Goal: Task Accomplishment & Management: Complete application form

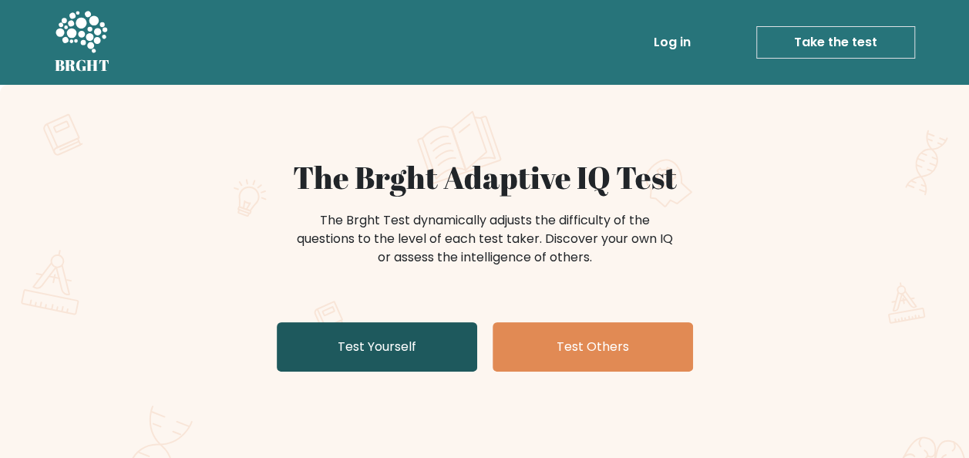
click at [422, 355] on link "Test Yourself" at bounding box center [377, 346] width 200 height 49
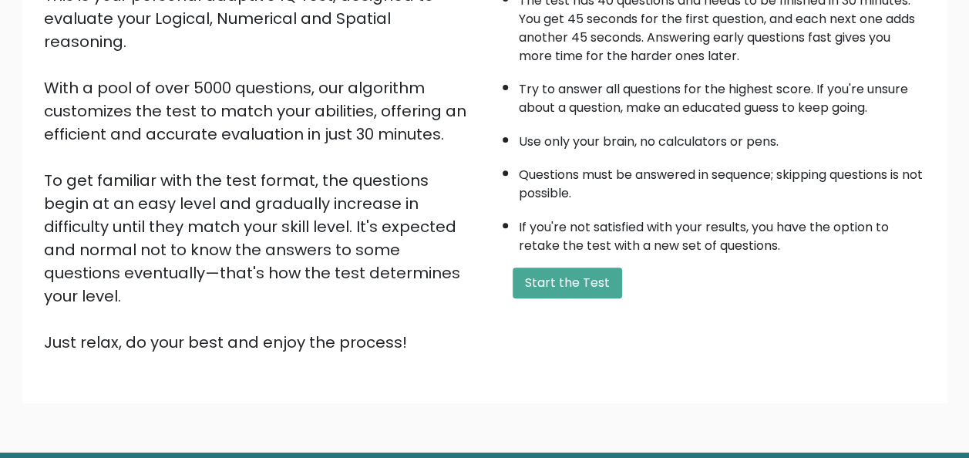
scroll to position [217, 0]
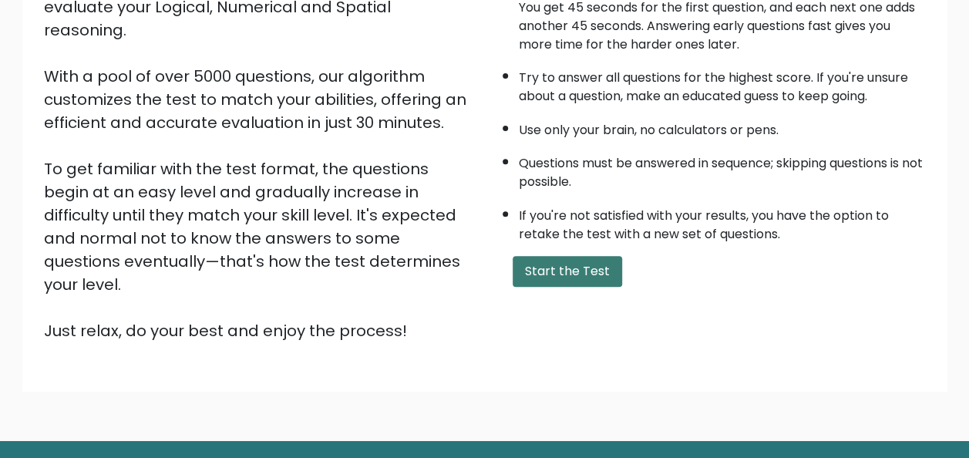
click at [560, 277] on button "Start the Test" at bounding box center [567, 271] width 109 height 31
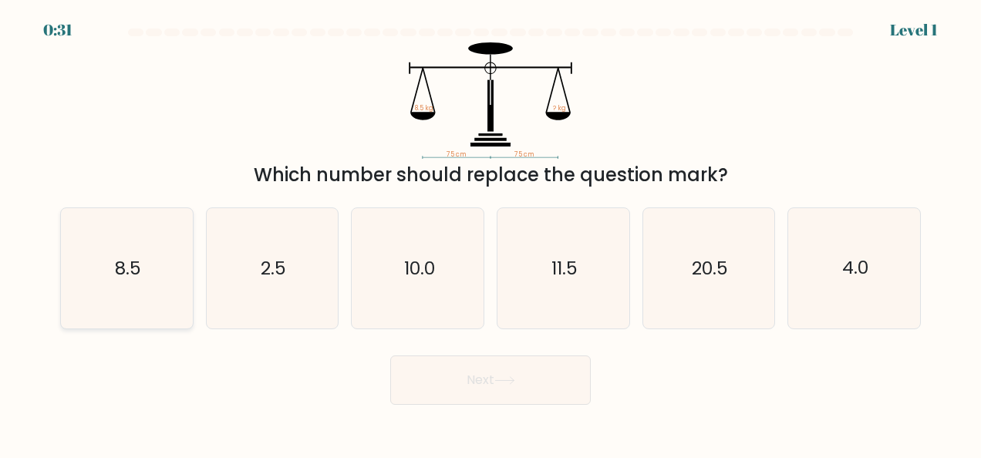
click at [120, 285] on icon "8.5" at bounding box center [126, 268] width 120 height 120
click at [490, 233] on input "a. 8.5" at bounding box center [490, 231] width 1 height 4
radio input "true"
click at [475, 373] on button "Next" at bounding box center [490, 379] width 200 height 49
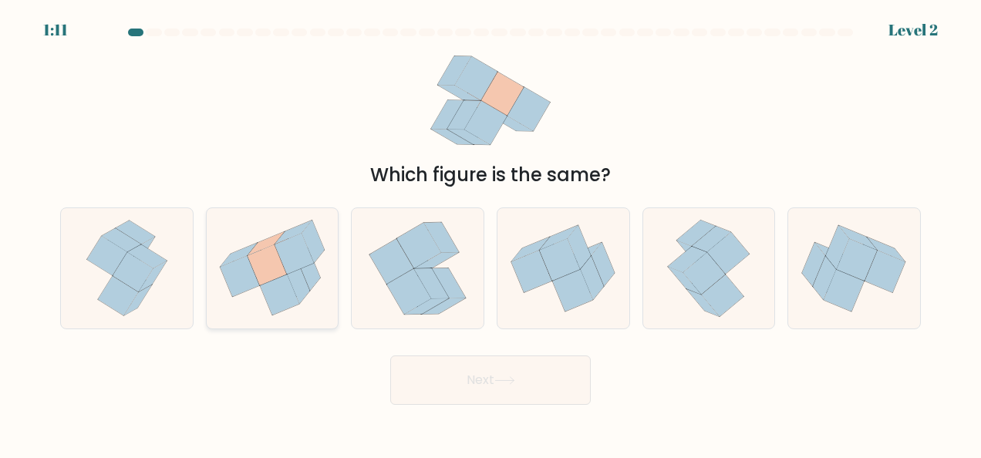
click at [258, 258] on icon at bounding box center [267, 265] width 39 height 41
click at [490, 233] on input "b." at bounding box center [490, 231] width 1 height 4
radio input "true"
click at [447, 378] on button "Next" at bounding box center [490, 379] width 200 height 49
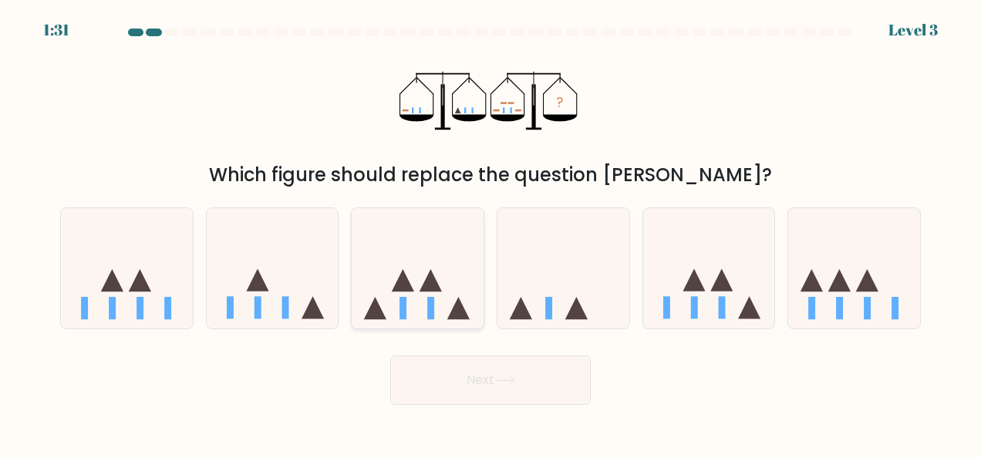
click at [435, 301] on icon at bounding box center [418, 268] width 132 height 109
click at [490, 233] on input "c." at bounding box center [490, 231] width 1 height 4
radio input "true"
click at [490, 387] on button "Next" at bounding box center [490, 379] width 200 height 49
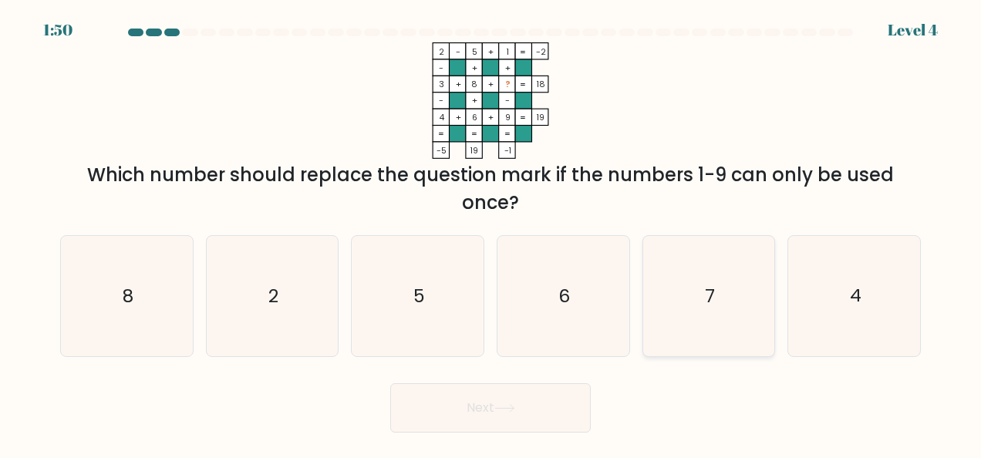
click at [700, 281] on icon "7" at bounding box center [709, 296] width 120 height 120
click at [491, 233] on input "e. 7" at bounding box center [490, 231] width 1 height 4
radio input "true"
click at [533, 420] on button "Next" at bounding box center [490, 407] width 200 height 49
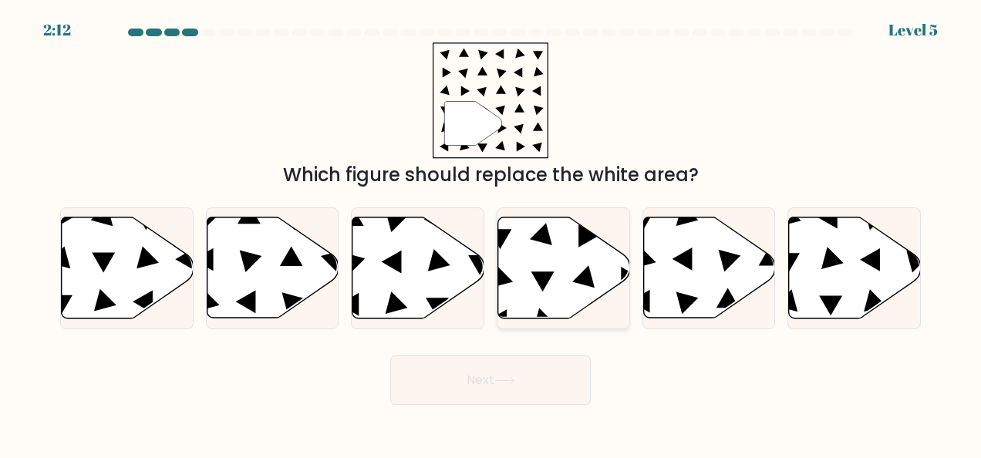
click at [527, 292] on icon at bounding box center [564, 267] width 132 height 101
click at [491, 233] on input "d." at bounding box center [490, 231] width 1 height 4
radio input "true"
click at [486, 376] on button "Next" at bounding box center [490, 379] width 200 height 49
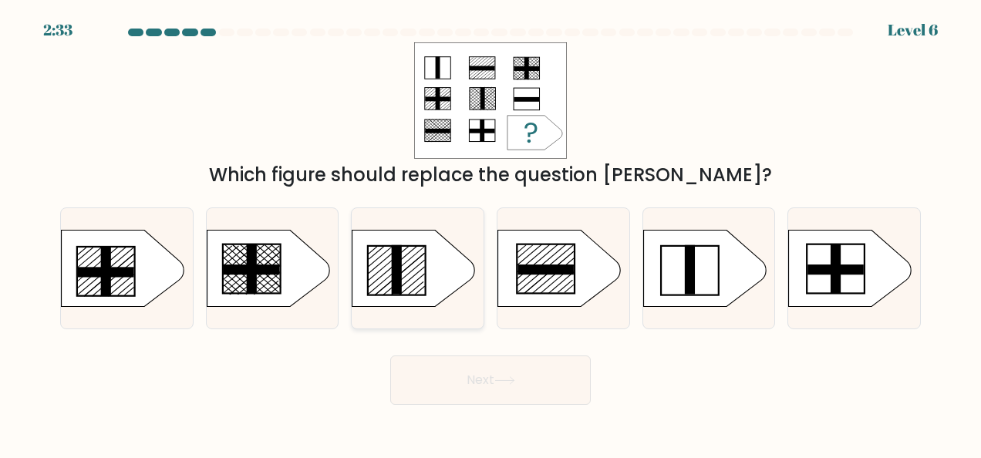
click at [401, 263] on rect at bounding box center [397, 268] width 10 height 49
click at [490, 233] on input "c." at bounding box center [490, 231] width 1 height 4
radio input "true"
click at [454, 406] on body "2:32 Level 6 a." at bounding box center [490, 229] width 981 height 458
click at [465, 398] on button "Next" at bounding box center [490, 379] width 200 height 49
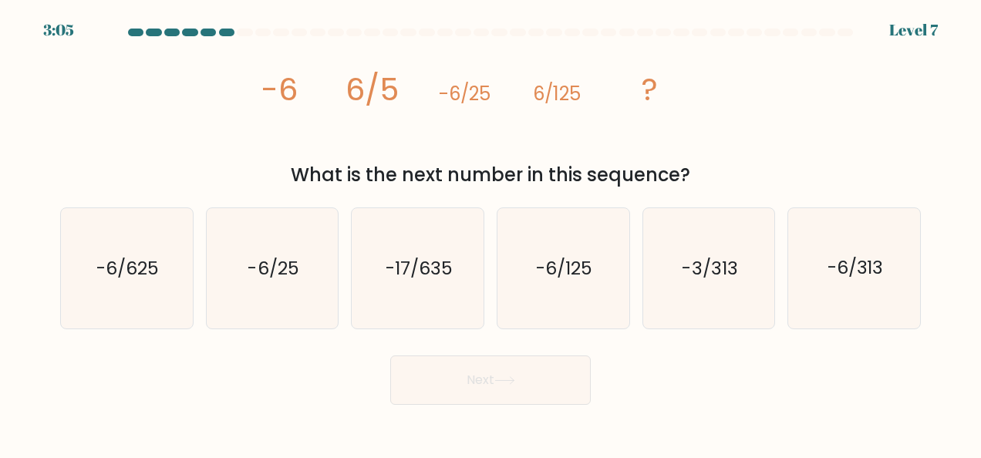
click at [477, 395] on button "Next" at bounding box center [490, 379] width 200 height 49
click at [115, 274] on text "-6/625" at bounding box center [127, 268] width 62 height 25
click at [490, 233] on input "a. -6/625" at bounding box center [490, 231] width 1 height 4
radio input "true"
click at [527, 381] on button "Next" at bounding box center [490, 379] width 200 height 49
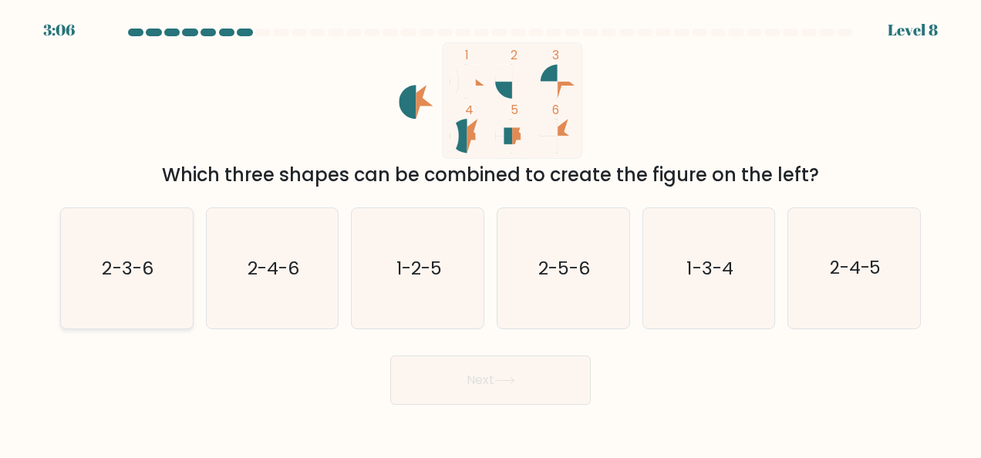
click at [140, 283] on icon "2-3-6" at bounding box center [126, 268] width 120 height 120
click at [490, 233] on input "a. 2-3-6" at bounding box center [490, 231] width 1 height 4
radio input "true"
click at [446, 375] on button "Next" at bounding box center [490, 379] width 200 height 49
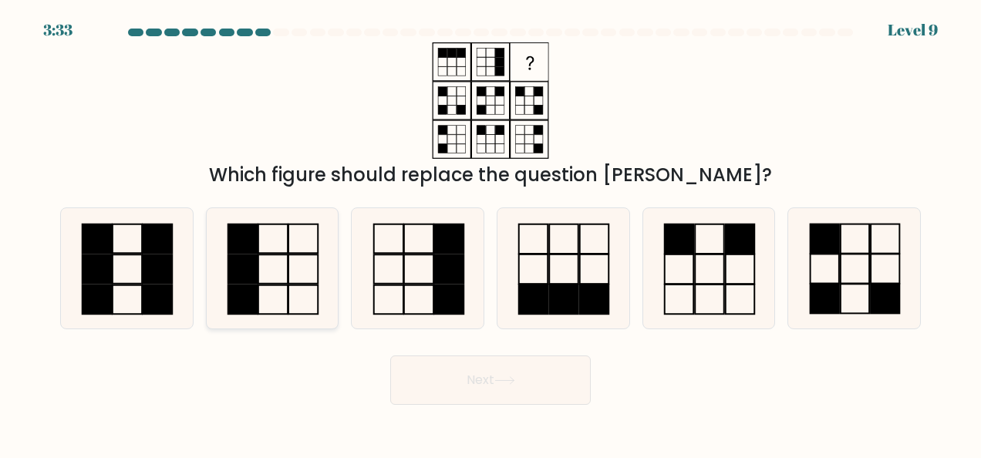
click at [275, 290] on icon at bounding box center [272, 268] width 120 height 120
click at [490, 233] on input "b." at bounding box center [490, 231] width 1 height 4
radio input "true"
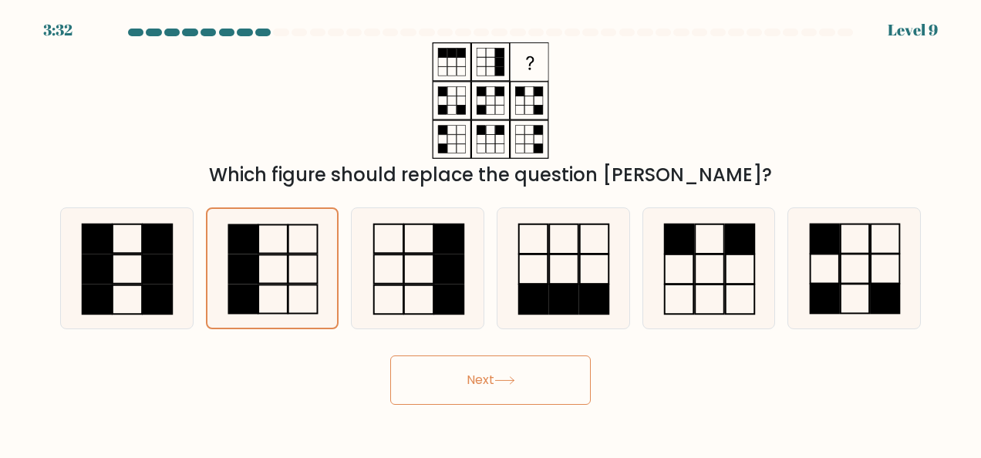
click at [457, 387] on button "Next" at bounding box center [490, 379] width 200 height 49
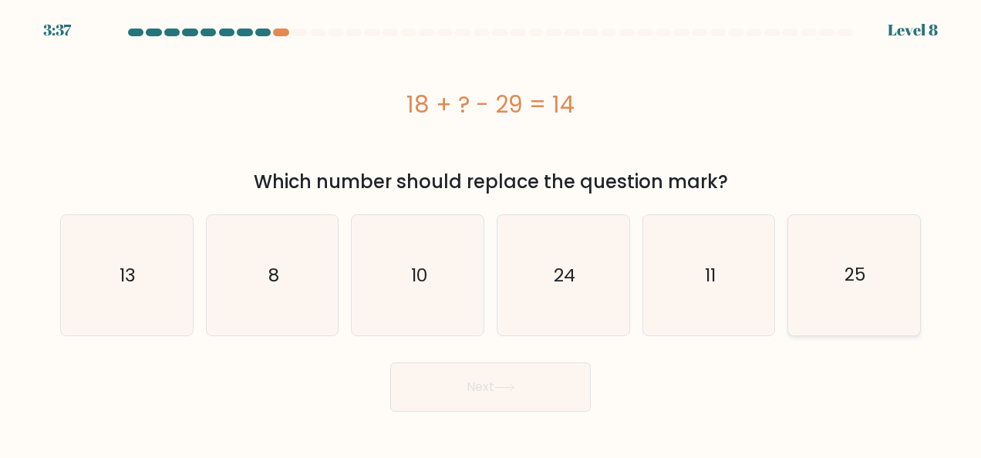
click at [853, 276] on text "25" at bounding box center [855, 275] width 22 height 25
click at [491, 233] on input "f. 25" at bounding box center [490, 231] width 1 height 4
radio input "true"
click at [494, 384] on button "Next" at bounding box center [490, 386] width 200 height 49
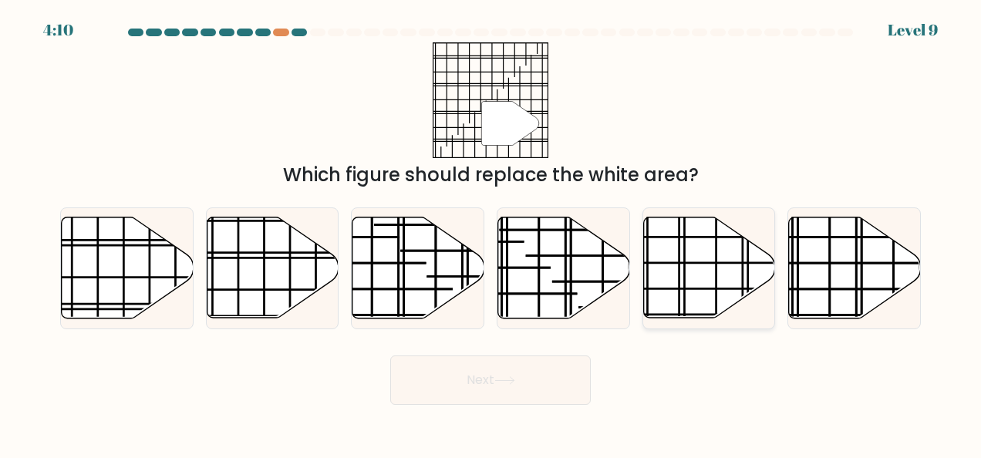
click at [744, 259] on icon at bounding box center [709, 267] width 132 height 101
click at [491, 233] on input "e." at bounding box center [490, 231] width 1 height 4
radio input "true"
click at [490, 389] on button "Next" at bounding box center [490, 379] width 200 height 49
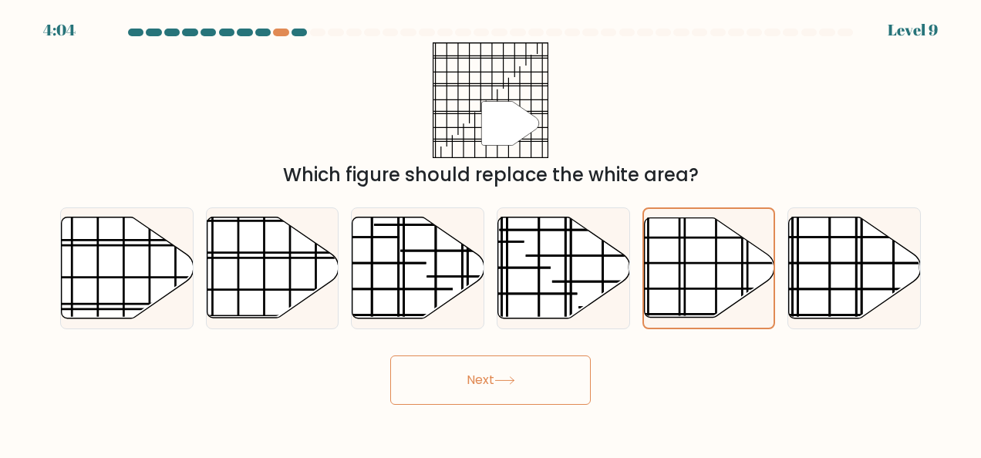
click at [523, 370] on button "Next" at bounding box center [490, 379] width 200 height 49
click at [544, 256] on line at bounding box center [631, 256] width 211 height 0
click at [491, 233] on input "d." at bounding box center [490, 231] width 1 height 4
radio input "true"
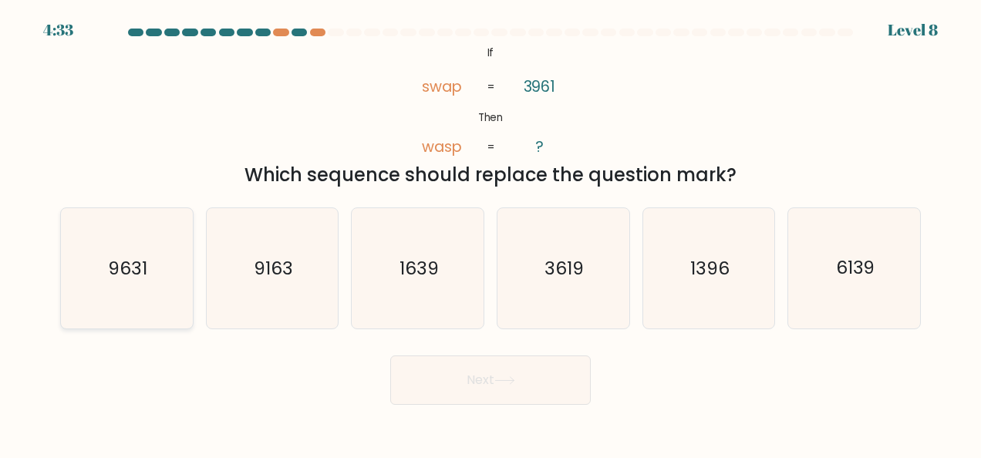
click at [140, 259] on text "9631" at bounding box center [127, 268] width 39 height 25
click at [490, 233] on input "a. 9631" at bounding box center [490, 231] width 1 height 4
radio input "true"
click at [473, 382] on button "Next" at bounding box center [490, 379] width 200 height 49
click at [498, 376] on icon at bounding box center [504, 380] width 21 height 8
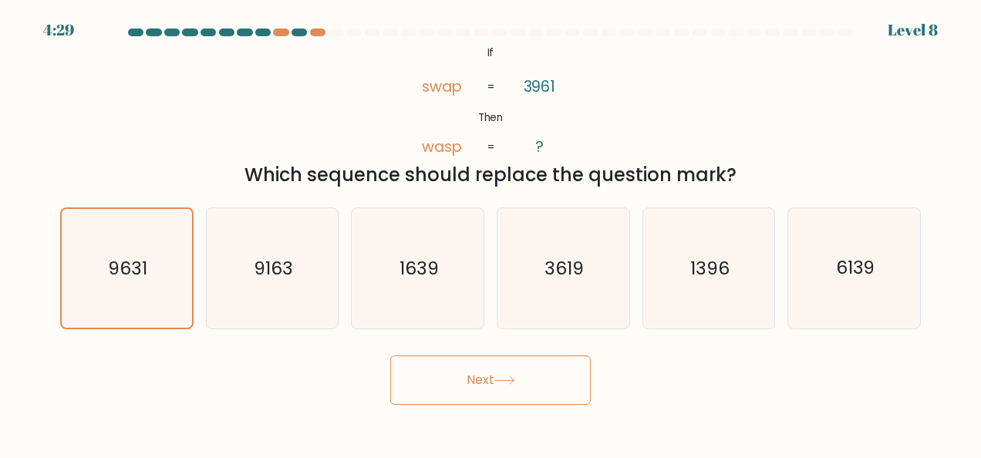
click at [460, 359] on button "Next" at bounding box center [490, 379] width 200 height 49
click at [171, 275] on icon "9631" at bounding box center [126, 268] width 119 height 119
click at [490, 233] on input "a. 9631" at bounding box center [490, 231] width 1 height 4
click at [456, 386] on button "Next" at bounding box center [490, 379] width 200 height 49
click at [500, 370] on button "Next" at bounding box center [490, 379] width 200 height 49
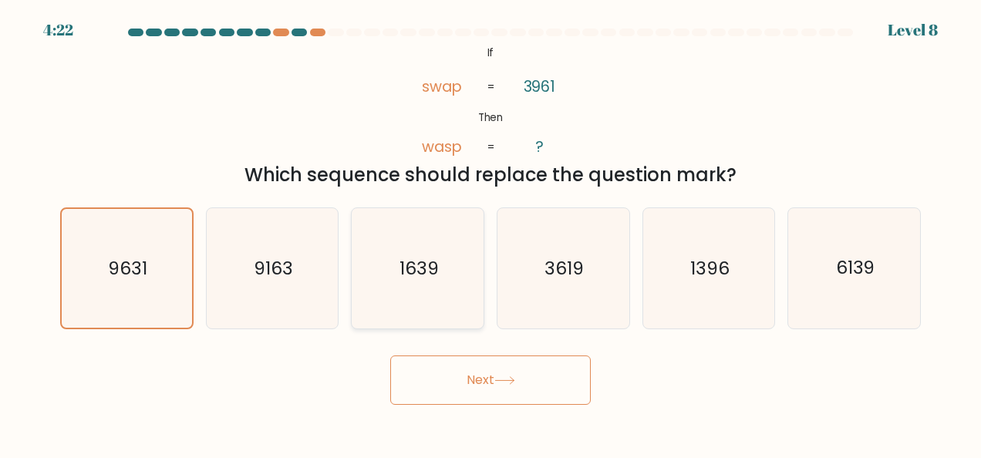
click at [463, 304] on icon "1639" at bounding box center [418, 268] width 120 height 120
click at [490, 233] on input "c. 1639" at bounding box center [490, 231] width 1 height 4
radio input "true"
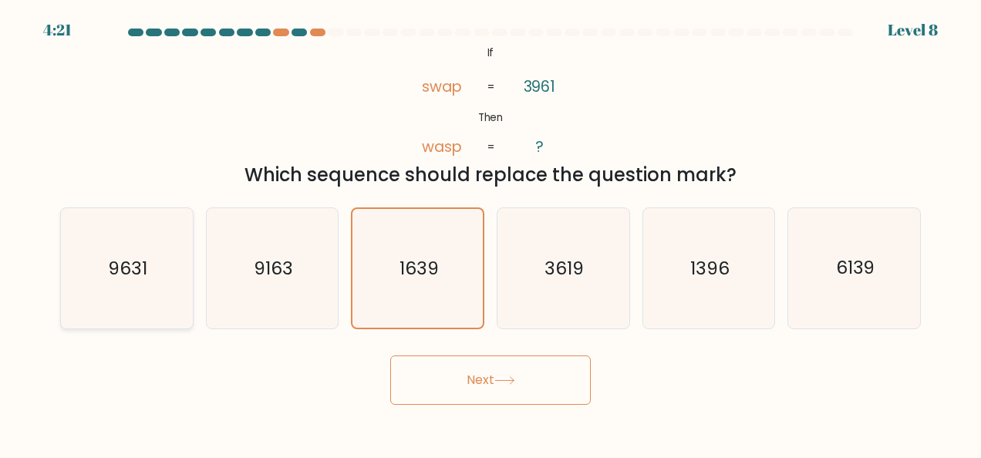
click at [134, 265] on text "9631" at bounding box center [127, 268] width 39 height 25
click at [490, 233] on input "a. 9631" at bounding box center [490, 231] width 1 height 4
radio input "true"
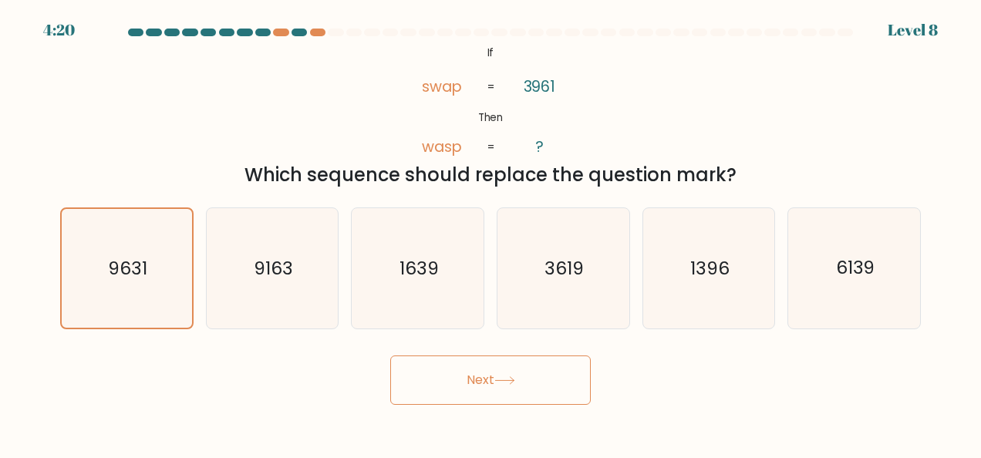
click at [463, 383] on button "Next" at bounding box center [490, 379] width 200 height 49
click at [510, 372] on button "Next" at bounding box center [490, 379] width 200 height 49
click at [474, 394] on button "Next" at bounding box center [490, 379] width 200 height 49
click at [390, 355] on button "Next" at bounding box center [490, 379] width 200 height 49
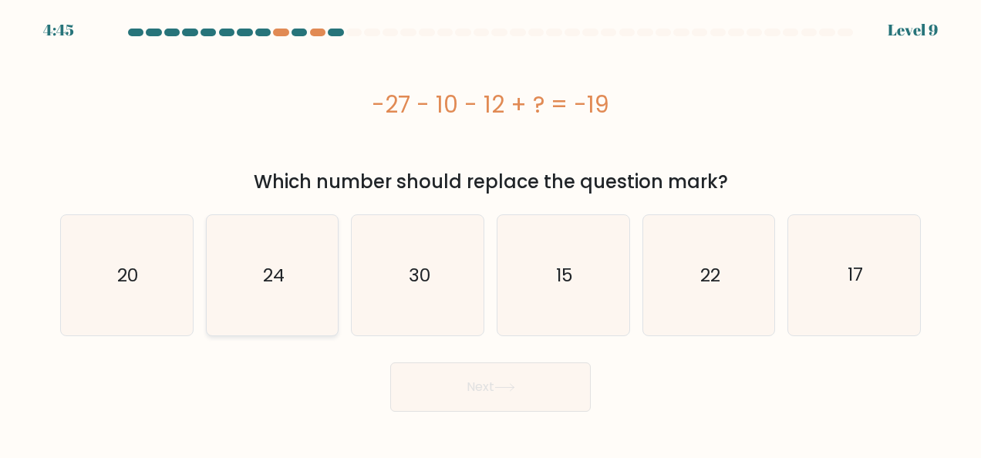
click at [288, 299] on icon "24" at bounding box center [272, 275] width 120 height 120
click at [490, 233] on input "b. 24" at bounding box center [490, 231] width 1 height 4
radio input "true"
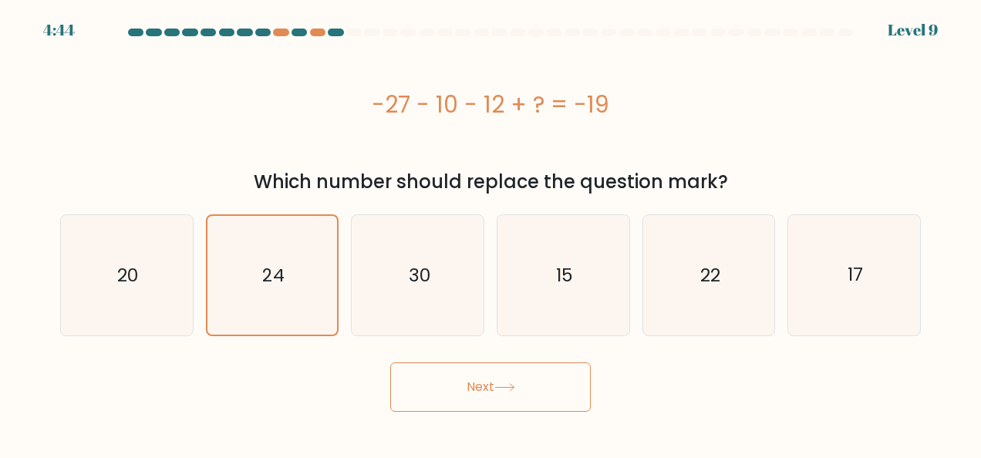
click at [447, 368] on button "Next" at bounding box center [490, 386] width 200 height 49
click at [390, 362] on button "Next" at bounding box center [490, 386] width 200 height 49
click at [480, 395] on button "Next" at bounding box center [490, 386] width 200 height 49
click at [390, 362] on button "Next" at bounding box center [490, 386] width 200 height 49
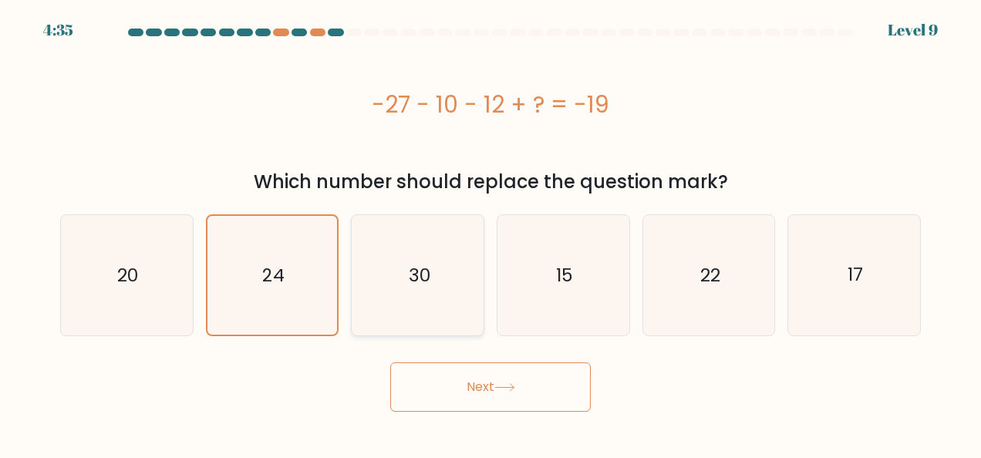
click at [441, 297] on icon "30" at bounding box center [418, 275] width 120 height 120
click at [490, 233] on input "c. 30" at bounding box center [490, 231] width 1 height 4
radio input "true"
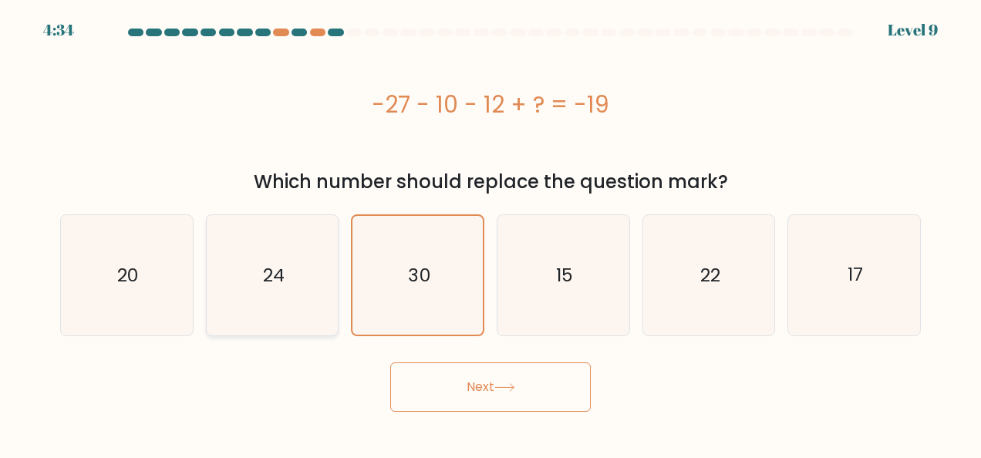
click at [295, 266] on icon "24" at bounding box center [272, 275] width 120 height 120
click at [490, 233] on input "b. 24" at bounding box center [490, 231] width 1 height 4
radio input "true"
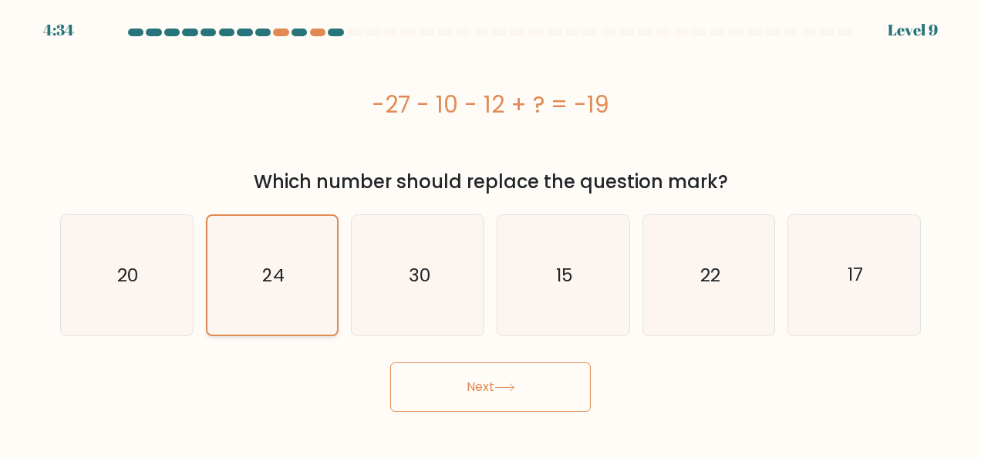
click at [390, 362] on button "Next" at bounding box center [490, 386] width 200 height 49
drag, startPoint x: 531, startPoint y: 418, endPoint x: 507, endPoint y: 391, distance: 36.1
click at [507, 391] on icon at bounding box center [504, 387] width 21 height 8
click at [492, 375] on button "Next" at bounding box center [490, 386] width 200 height 49
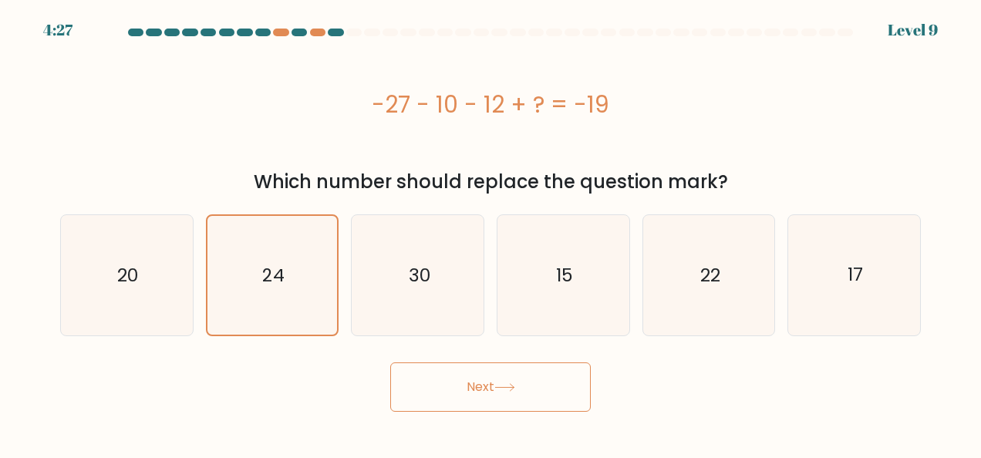
click at [492, 375] on button "Next" at bounding box center [490, 386] width 200 height 49
click at [412, 285] on text "30" at bounding box center [419, 275] width 22 height 25
click at [490, 233] on input "c. 30" at bounding box center [490, 231] width 1 height 4
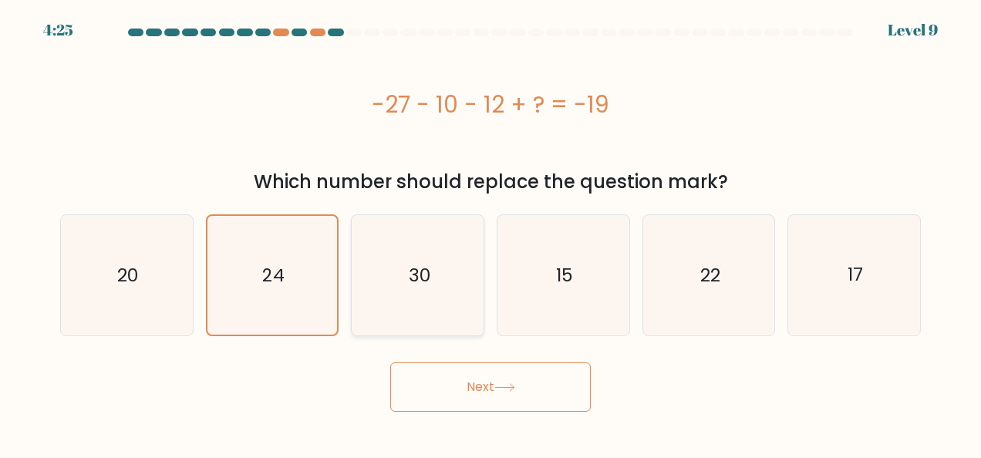
radio input "true"
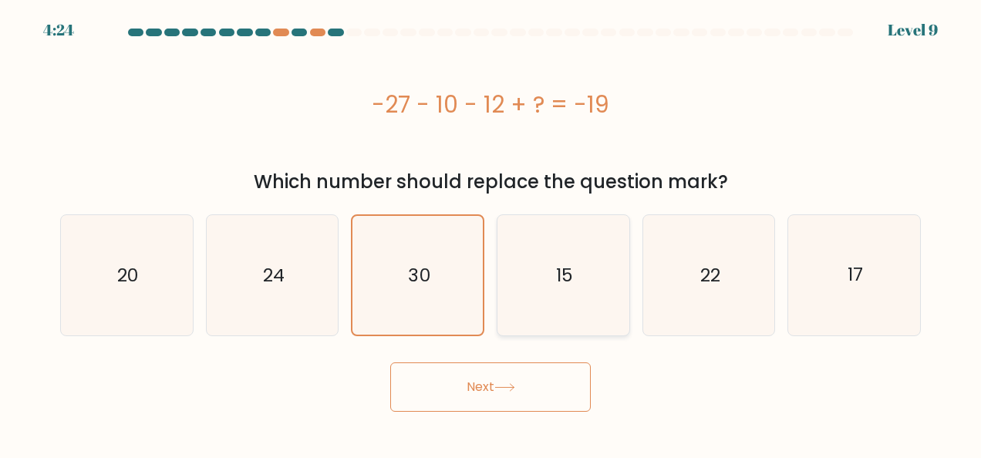
click at [568, 301] on icon "15" at bounding box center [563, 275] width 120 height 120
click at [491, 233] on input "d. 15" at bounding box center [490, 231] width 1 height 4
radio input "true"
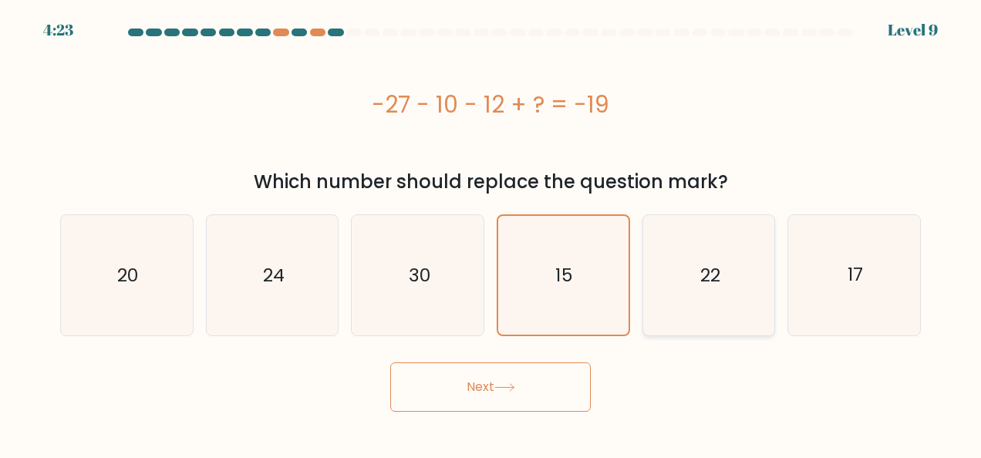
click at [696, 303] on icon "22" at bounding box center [709, 275] width 120 height 120
click at [491, 233] on input "e. 22" at bounding box center [490, 231] width 1 height 4
radio input "true"
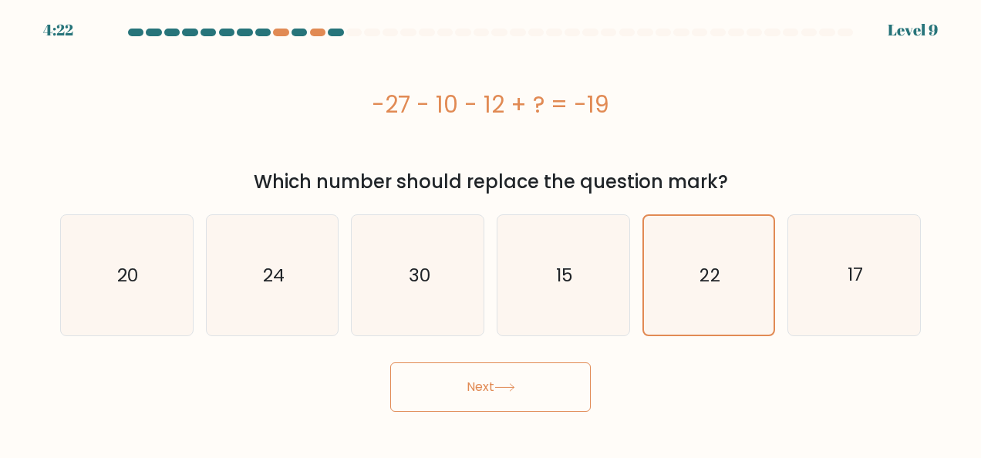
click at [507, 392] on button "Next" at bounding box center [490, 386] width 200 height 49
click at [271, 268] on text "24" at bounding box center [274, 275] width 22 height 25
click at [490, 233] on input "b. 24" at bounding box center [490, 231] width 1 height 4
radio input "true"
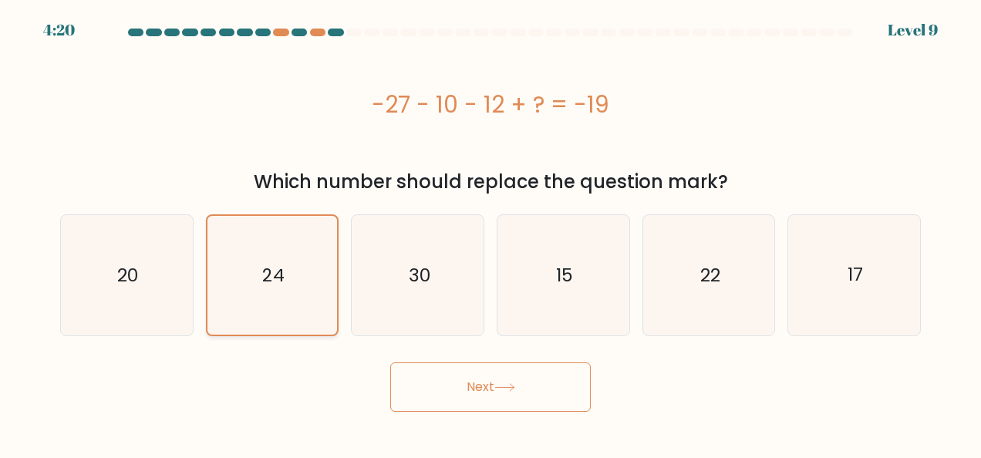
click at [390, 362] on button "Next" at bounding box center [490, 386] width 200 height 49
click at [522, 385] on button "Next" at bounding box center [490, 386] width 200 height 49
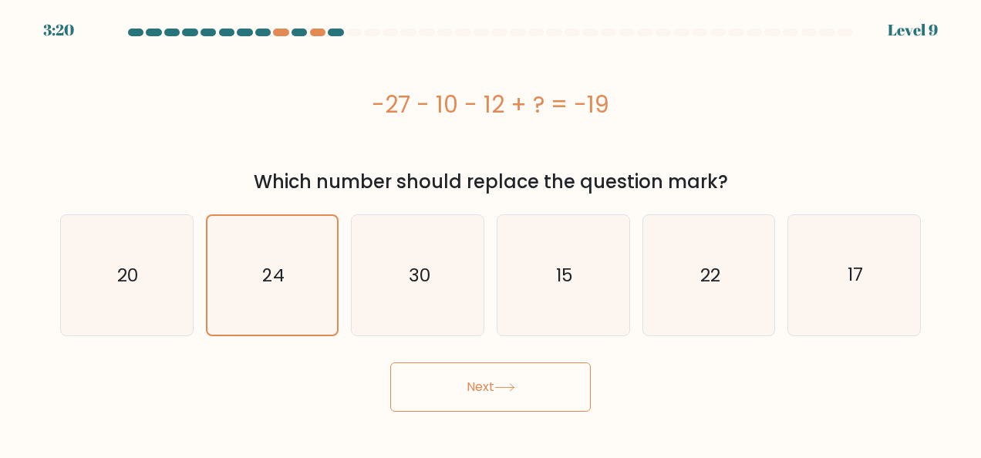
click at [522, 385] on button "Next" at bounding box center [490, 386] width 200 height 49
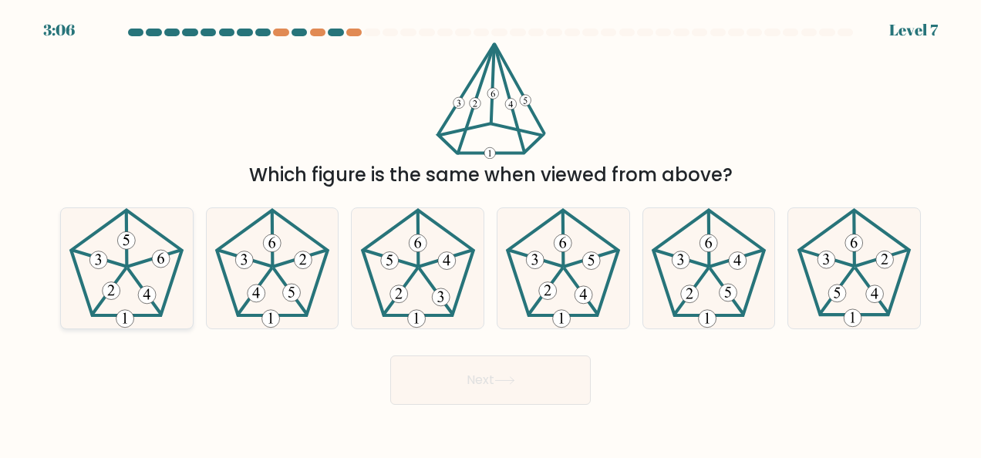
click at [157, 242] on icon at bounding box center [126, 268] width 120 height 120
click at [490, 233] on input "a." at bounding box center [490, 231] width 1 height 4
radio input "true"
click at [474, 389] on button "Next" at bounding box center [490, 379] width 200 height 49
click at [390, 355] on button "Next" at bounding box center [490, 379] width 200 height 49
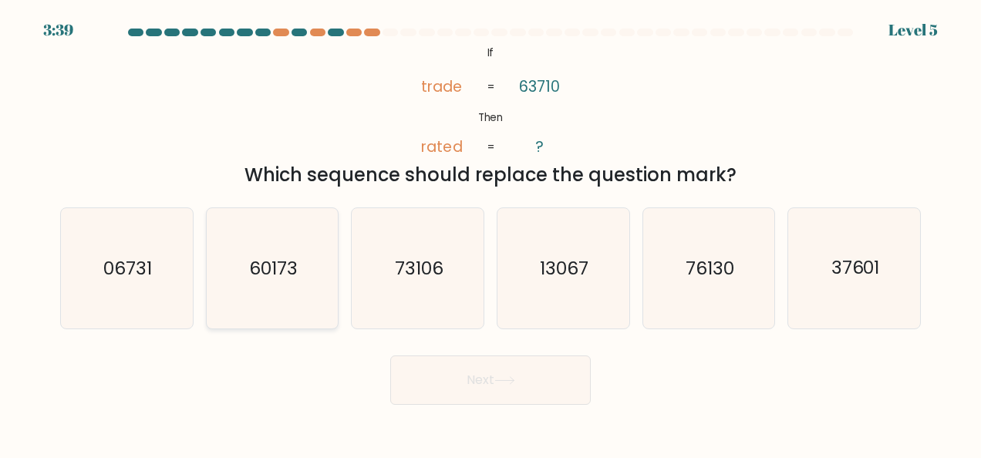
click at [325, 268] on icon "60173" at bounding box center [272, 268] width 120 height 120
click at [490, 233] on input "b. 60173" at bounding box center [490, 231] width 1 height 4
radio input "true"
click at [482, 378] on button "Next" at bounding box center [490, 379] width 200 height 49
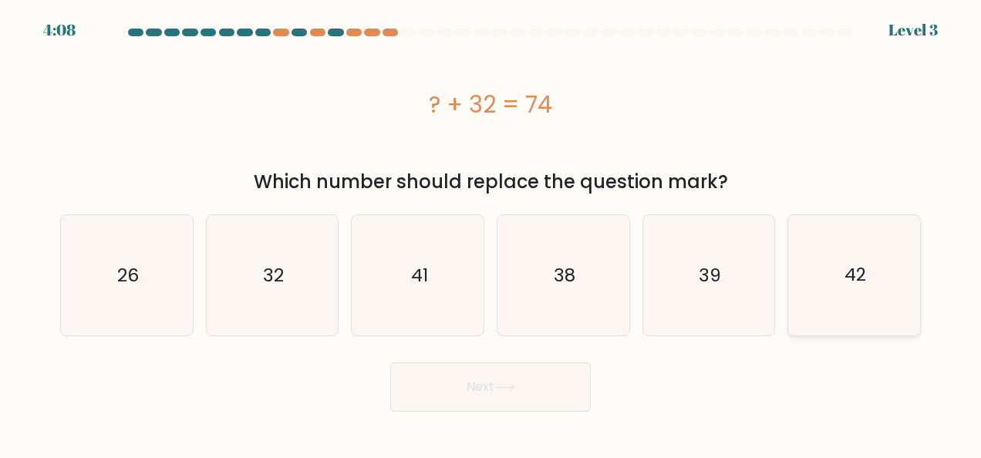
click at [833, 266] on icon "42" at bounding box center [854, 275] width 120 height 120
click at [491, 233] on input "f. 42" at bounding box center [490, 231] width 1 height 4
radio input "true"
click at [527, 382] on button "Next" at bounding box center [490, 386] width 200 height 49
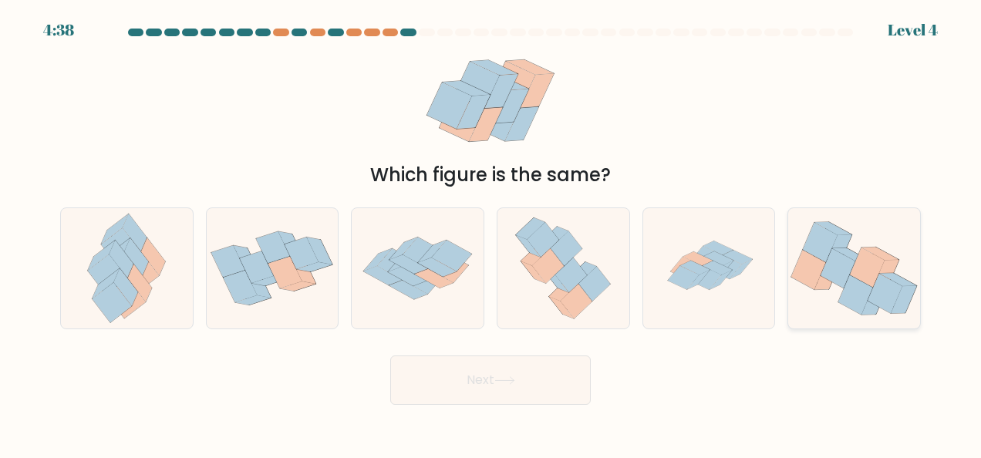
click at [869, 267] on icon at bounding box center [867, 267] width 35 height 39
click at [491, 233] on input "f." at bounding box center [490, 231] width 1 height 4
radio input "true"
click at [494, 389] on button "Next" at bounding box center [490, 379] width 200 height 49
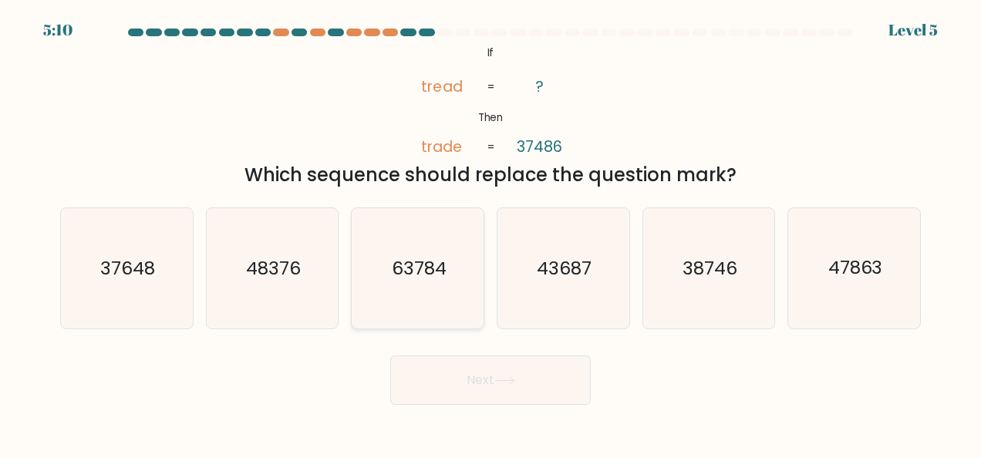
click at [435, 275] on text "63784" at bounding box center [419, 268] width 55 height 25
click at [490, 233] on input "c. 63784" at bounding box center [490, 231] width 1 height 4
radio input "true"
click at [497, 378] on button "Next" at bounding box center [490, 379] width 200 height 49
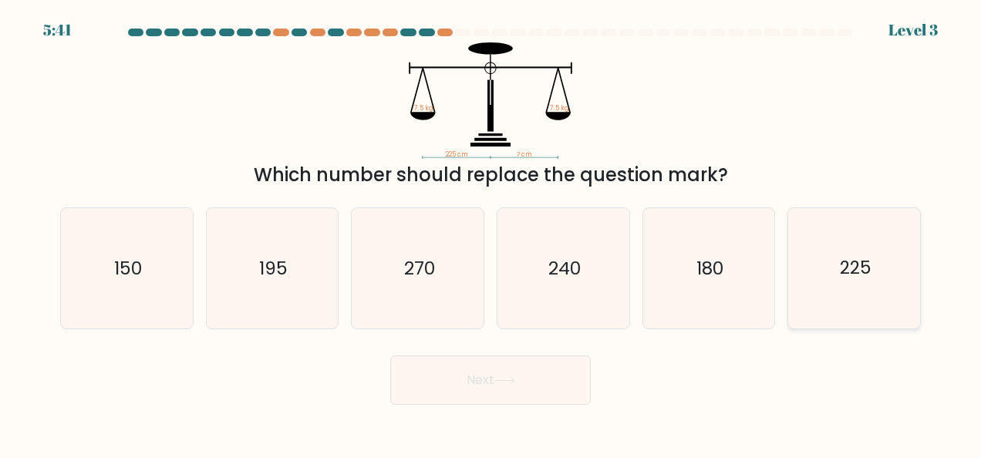
click at [835, 317] on icon "225" at bounding box center [854, 268] width 120 height 120
click at [491, 233] on input "f. 225" at bounding box center [490, 231] width 1 height 4
radio input "true"
click at [835, 317] on icon "225" at bounding box center [854, 268] width 119 height 119
click at [491, 233] on input "f. 225" at bounding box center [490, 231] width 1 height 4
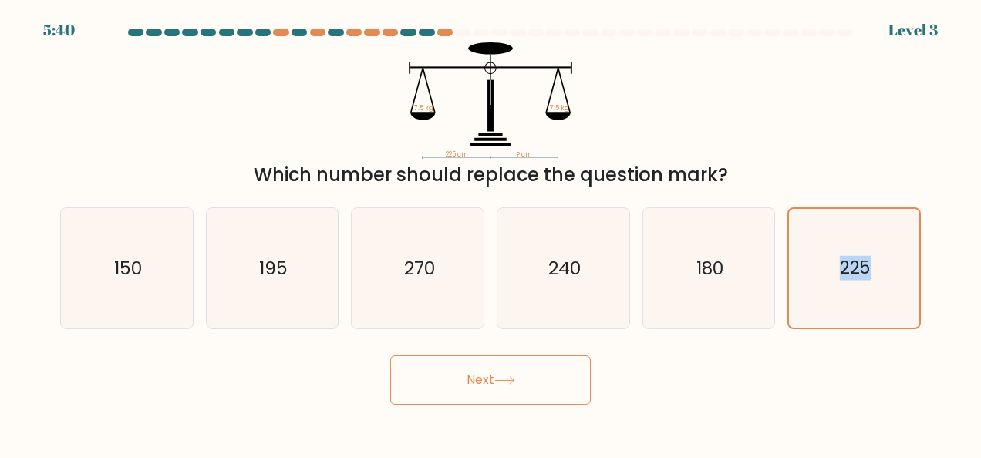
click at [477, 388] on button "Next" at bounding box center [490, 379] width 200 height 49
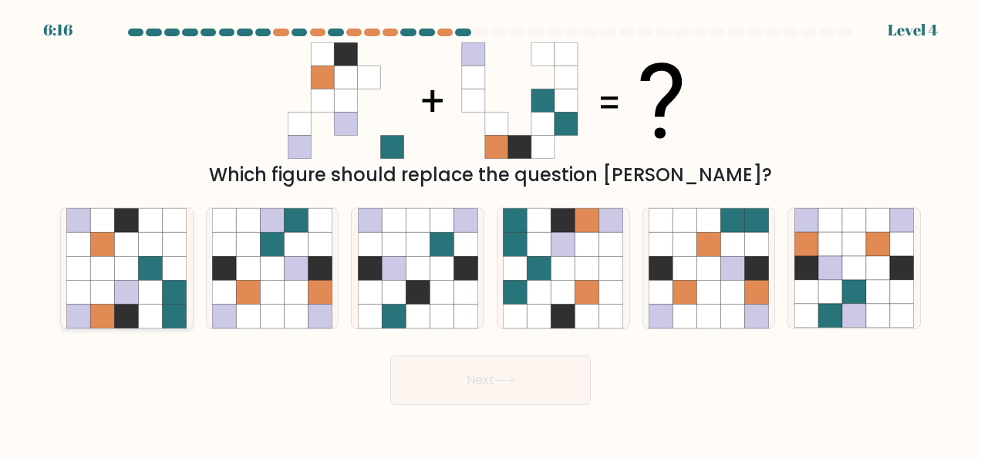
click at [153, 271] on icon at bounding box center [151, 268] width 24 height 24
click at [490, 233] on input "a." at bounding box center [490, 231] width 1 height 4
radio input "true"
click at [476, 393] on button "Next" at bounding box center [490, 379] width 200 height 49
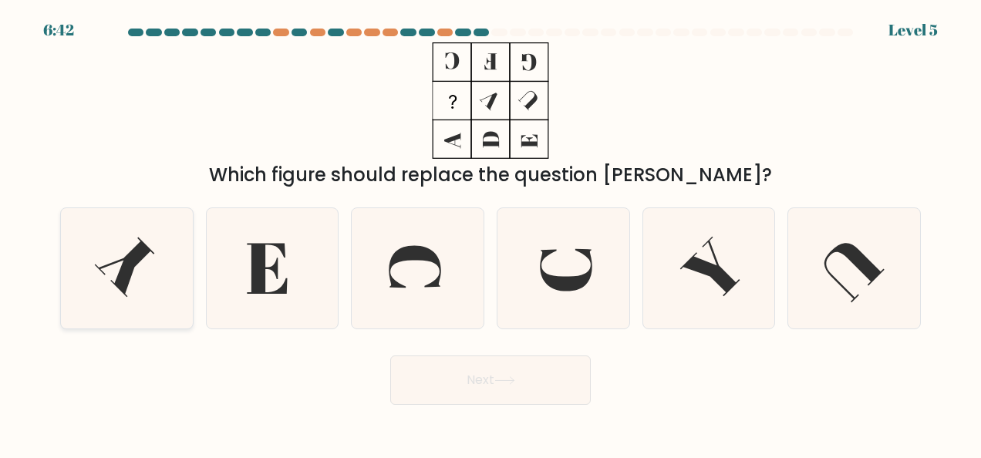
click at [136, 275] on icon at bounding box center [126, 268] width 120 height 120
click at [490, 233] on input "a." at bounding box center [490, 231] width 1 height 4
radio input "true"
click at [484, 384] on button "Next" at bounding box center [490, 379] width 200 height 49
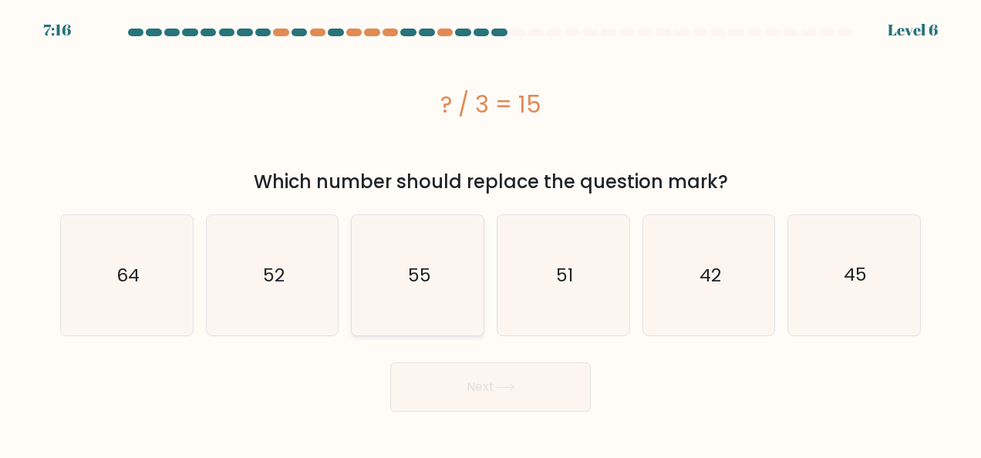
click at [433, 233] on icon "55" at bounding box center [418, 275] width 120 height 120
click at [490, 233] on input "c. 55" at bounding box center [490, 231] width 1 height 4
radio input "true"
click at [441, 372] on button "Next" at bounding box center [490, 386] width 200 height 49
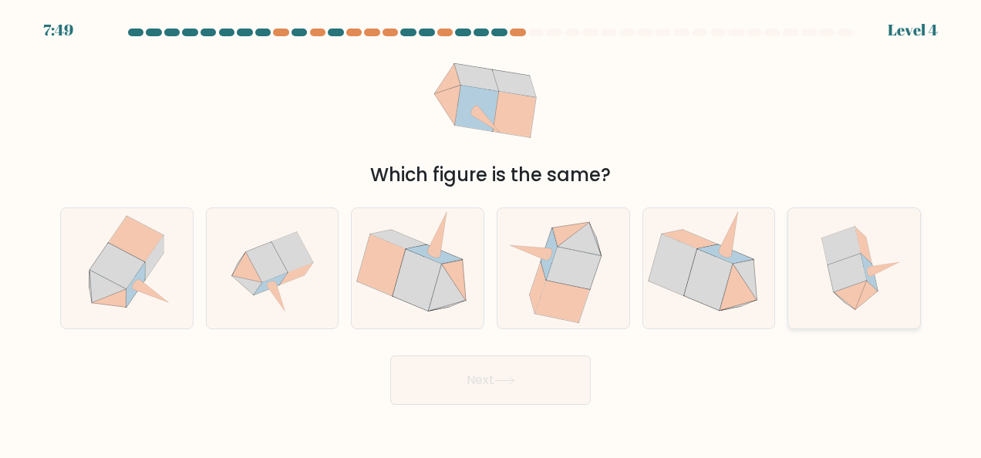
click at [832, 275] on icon at bounding box center [847, 273] width 39 height 38
click at [491, 233] on input "f." at bounding box center [490, 231] width 1 height 4
radio input "true"
click at [568, 383] on button "Next" at bounding box center [490, 379] width 200 height 49
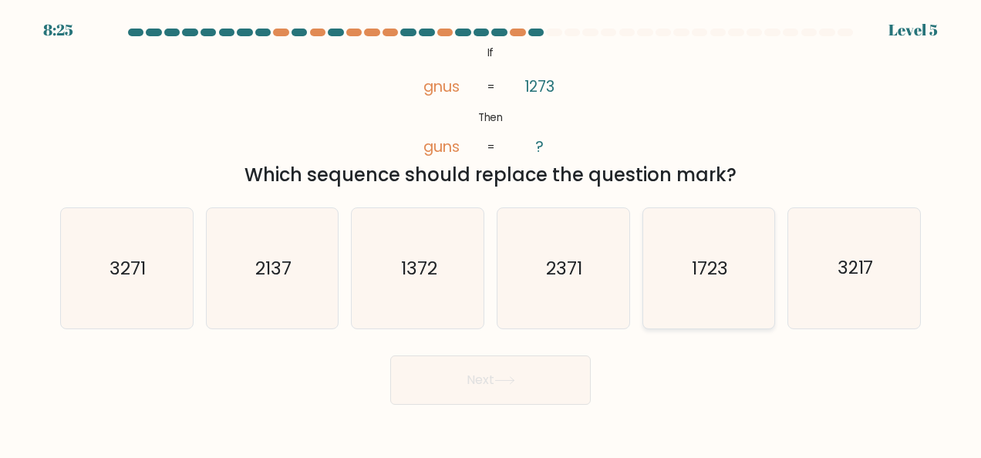
click at [750, 248] on icon "1723" at bounding box center [709, 268] width 120 height 120
click at [491, 233] on input "e. 1723" at bounding box center [490, 231] width 1 height 4
radio input "true"
click at [517, 371] on button "Next" at bounding box center [490, 379] width 200 height 49
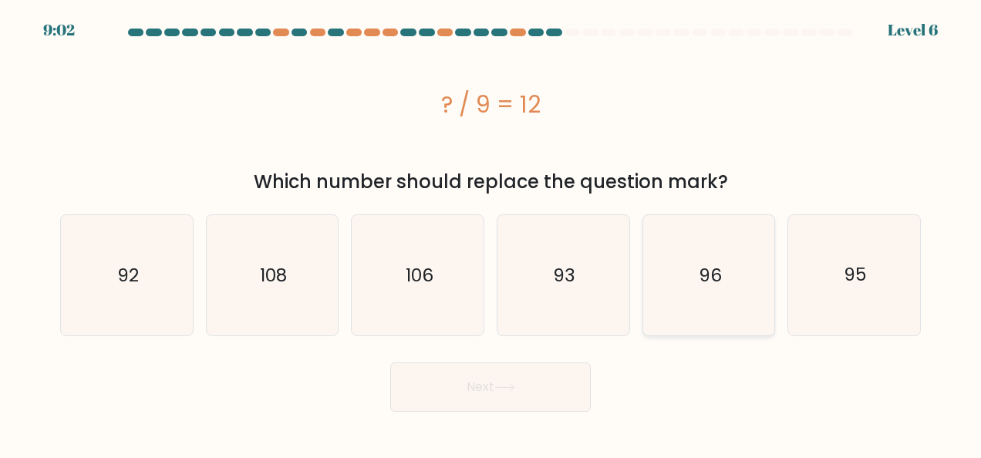
click at [729, 254] on icon "96" at bounding box center [709, 275] width 120 height 120
click at [491, 233] on input "e. 96" at bounding box center [490, 231] width 1 height 4
radio input "true"
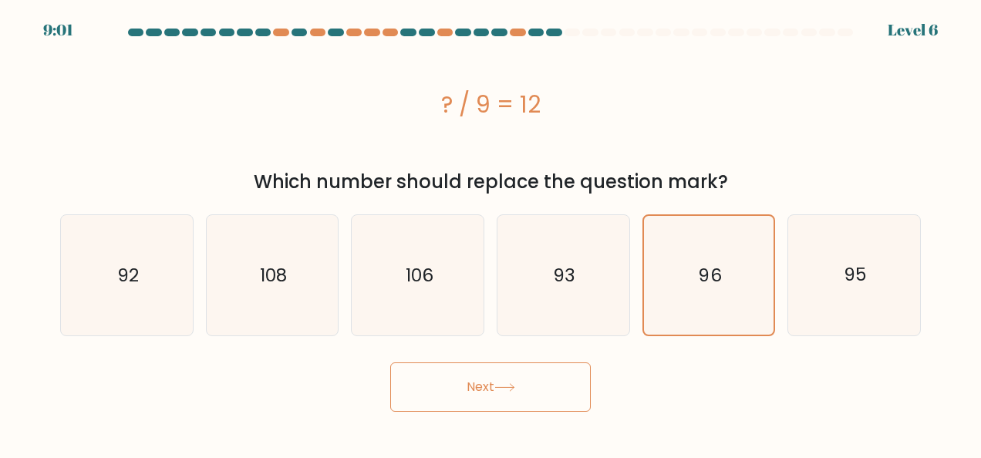
click at [507, 379] on button "Next" at bounding box center [490, 386] width 200 height 49
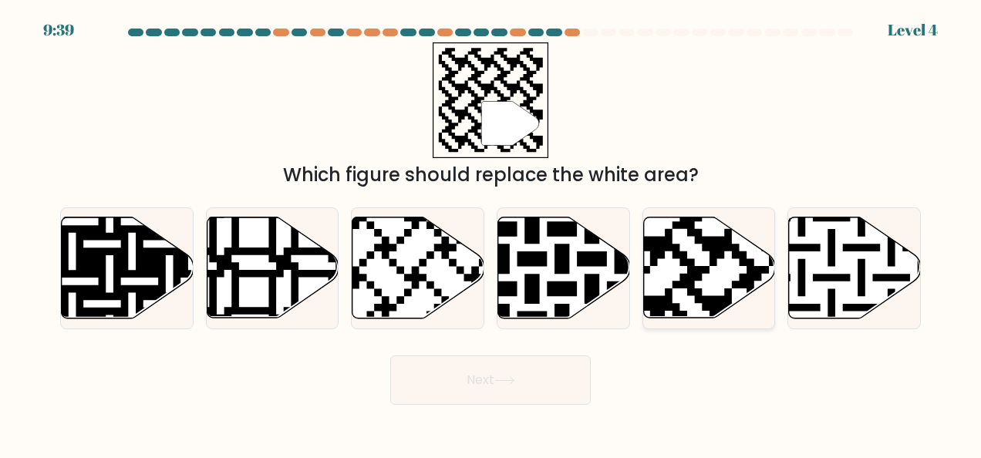
click at [699, 279] on icon at bounding box center [664, 214] width 239 height 239
click at [491, 233] on input "e." at bounding box center [490, 231] width 1 height 4
radio input "true"
click at [506, 387] on button "Next" at bounding box center [490, 379] width 200 height 49
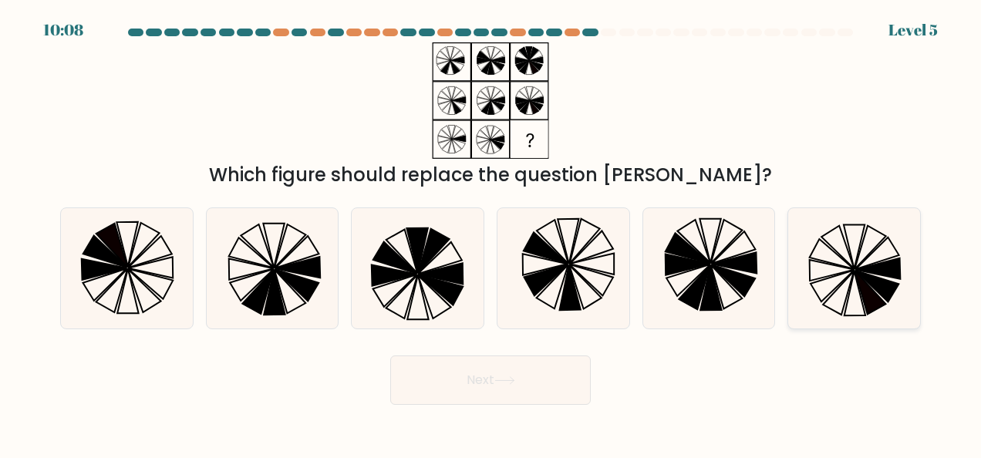
click at [819, 310] on icon at bounding box center [854, 268] width 120 height 120
click at [491, 233] on input "f." at bounding box center [490, 231] width 1 height 4
radio input "true"
click at [506, 379] on icon at bounding box center [504, 380] width 21 height 8
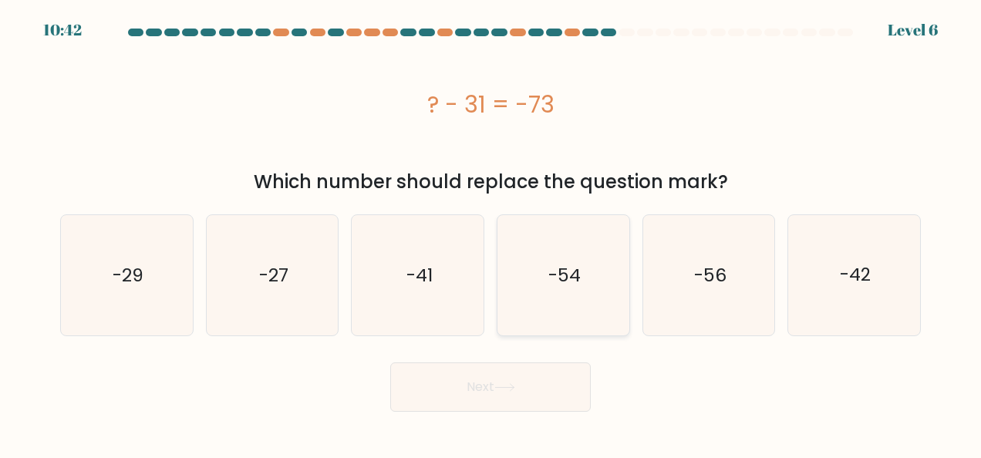
click at [592, 267] on icon "-54" at bounding box center [563, 275] width 120 height 120
click at [491, 233] on input "d. -54" at bounding box center [490, 231] width 1 height 4
radio input "true"
click at [484, 391] on button "Next" at bounding box center [490, 386] width 200 height 49
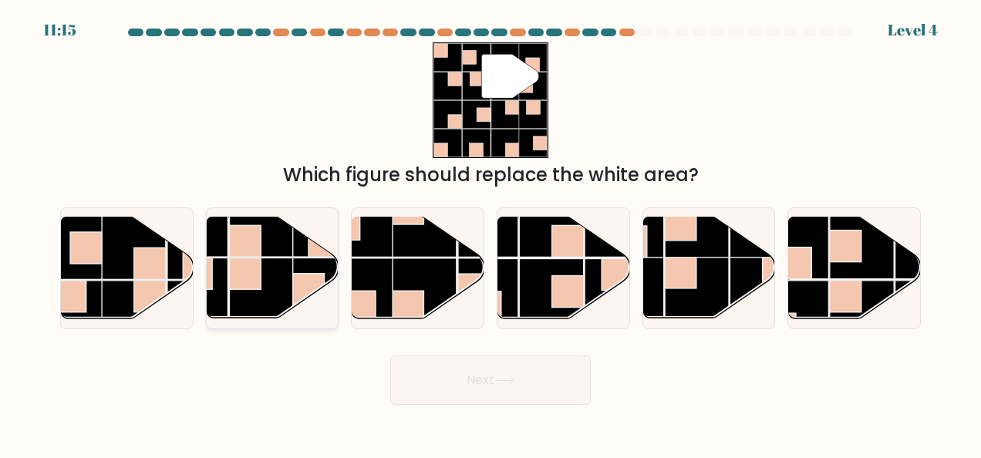
click at [264, 284] on rect at bounding box center [261, 290] width 64 height 64
click at [490, 233] on input "b." at bounding box center [490, 231] width 1 height 4
radio input "true"
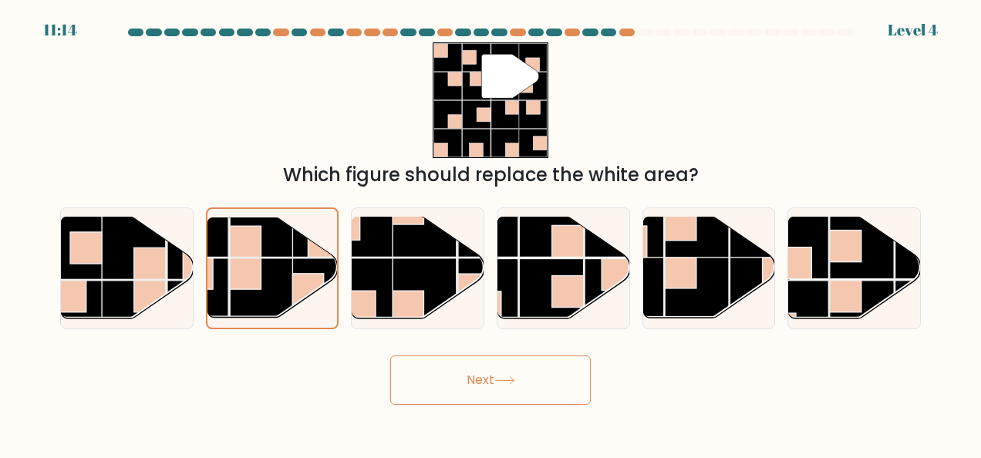
click at [472, 375] on button "Next" at bounding box center [490, 379] width 200 height 49
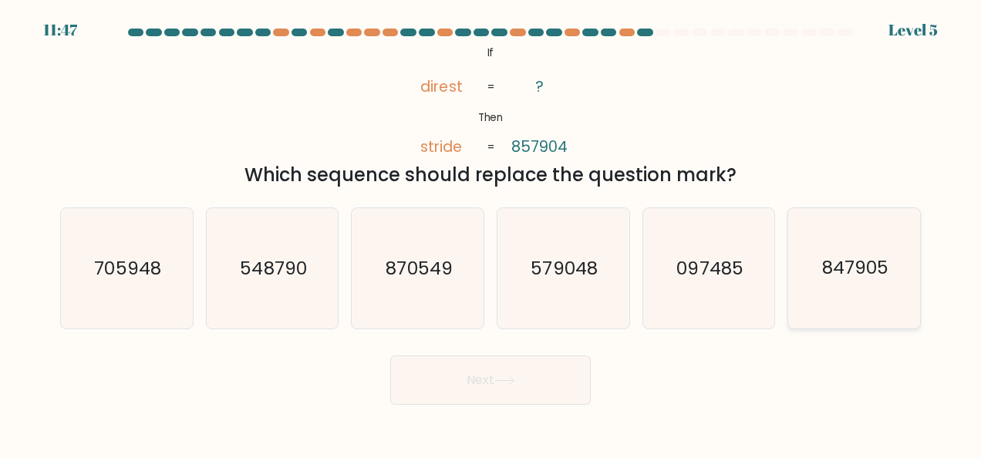
click at [844, 246] on icon "847905" at bounding box center [854, 268] width 120 height 120
click at [491, 233] on input "f. 847905" at bounding box center [490, 231] width 1 height 4
radio input "true"
click at [551, 390] on button "Next" at bounding box center [490, 379] width 200 height 49
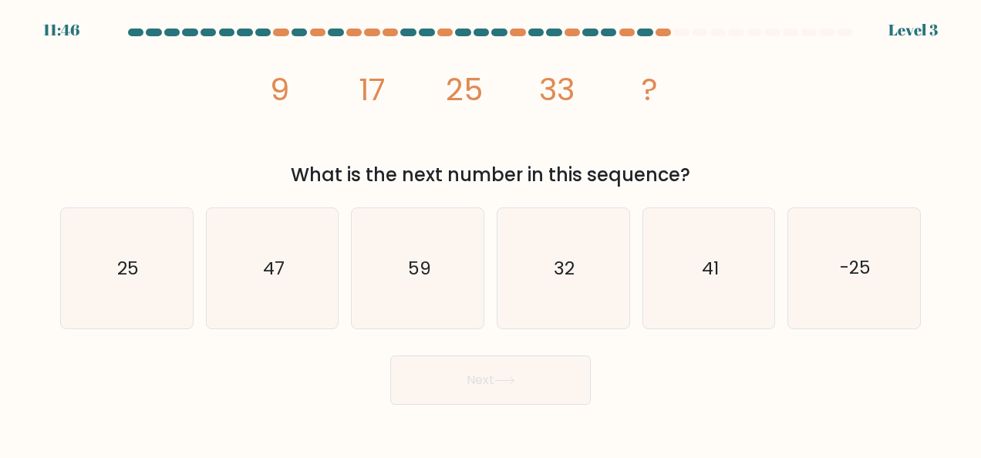
click at [202, 221] on div "b. 47" at bounding box center [273, 268] width 146 height 122
click at [247, 261] on icon "47" at bounding box center [272, 268] width 120 height 120
click at [490, 233] on input "b. 47" at bounding box center [490, 231] width 1 height 4
radio input "true"
click at [455, 370] on button "Next" at bounding box center [490, 379] width 200 height 49
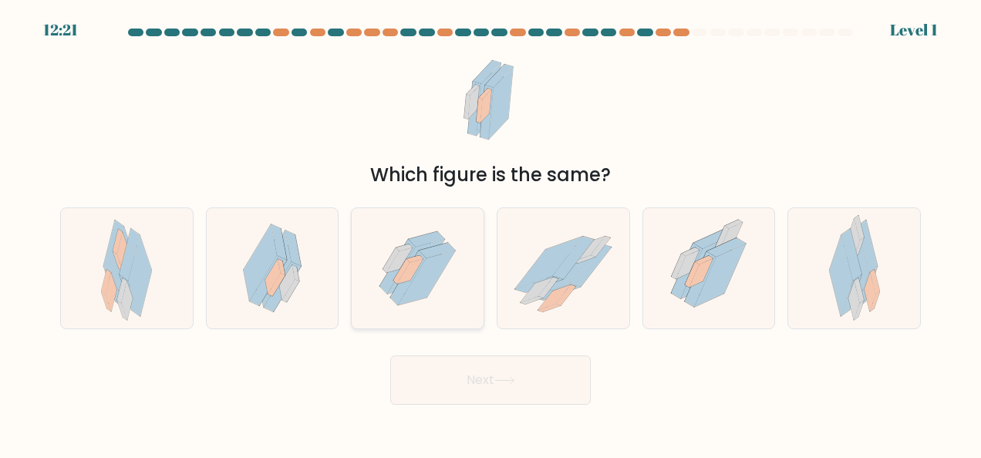
click at [429, 282] on icon at bounding box center [426, 278] width 57 height 54
click at [490, 233] on input "c." at bounding box center [490, 231] width 1 height 4
radio input "true"
click at [458, 382] on button "Next" at bounding box center [490, 379] width 200 height 49
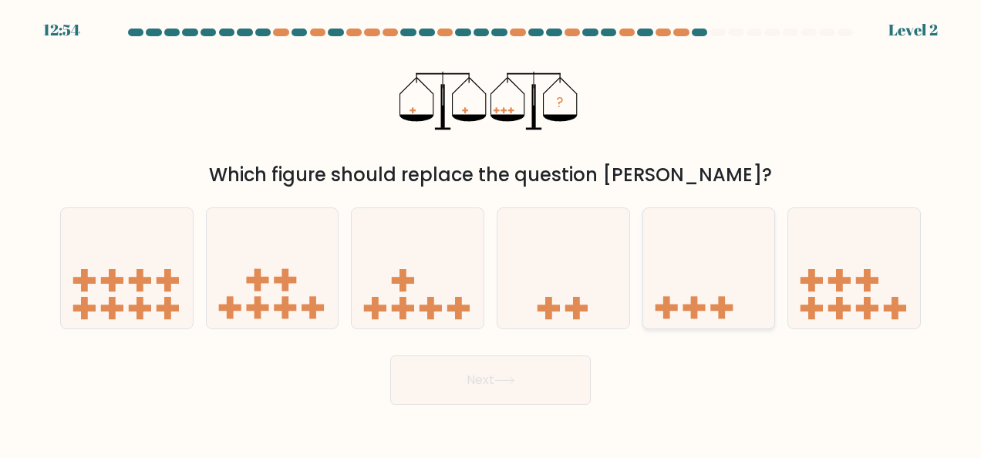
click at [705, 289] on icon at bounding box center [709, 268] width 132 height 109
click at [491, 233] on input "e." at bounding box center [490, 231] width 1 height 4
radio input "true"
click at [553, 357] on button "Next" at bounding box center [490, 379] width 200 height 49
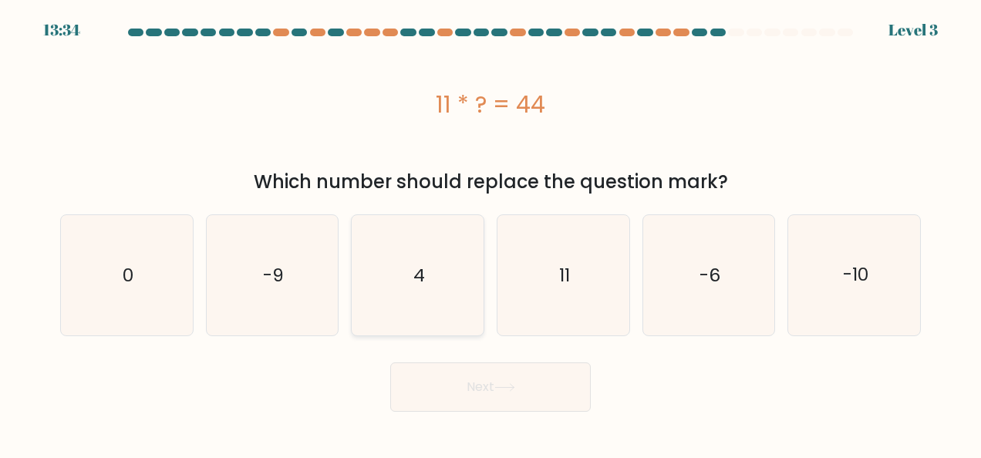
click at [428, 239] on icon "4" at bounding box center [418, 275] width 120 height 120
click at [490, 233] on input "c. 4" at bounding box center [490, 231] width 1 height 4
radio input "true"
click at [480, 382] on button "Next" at bounding box center [490, 386] width 200 height 49
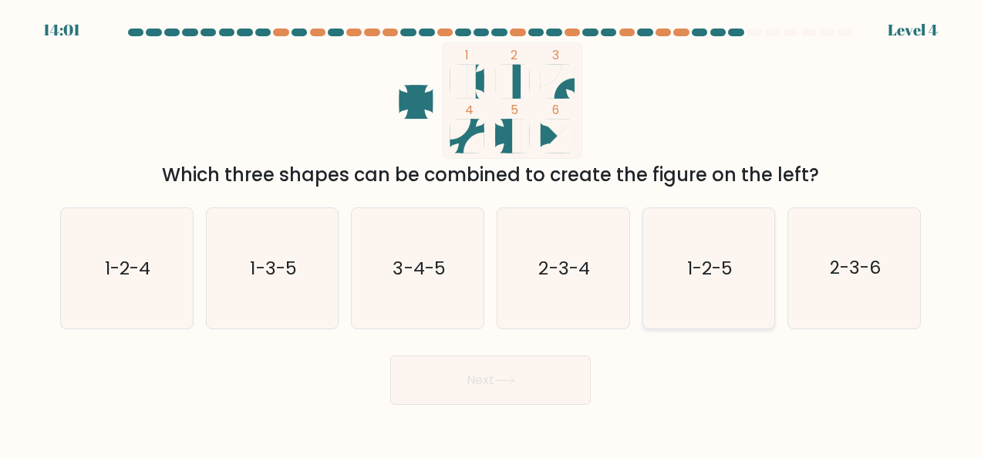
click at [676, 248] on icon "1-2-5" at bounding box center [709, 268] width 120 height 120
click at [491, 233] on input "e. 1-2-5" at bounding box center [490, 231] width 1 height 4
radio input "true"
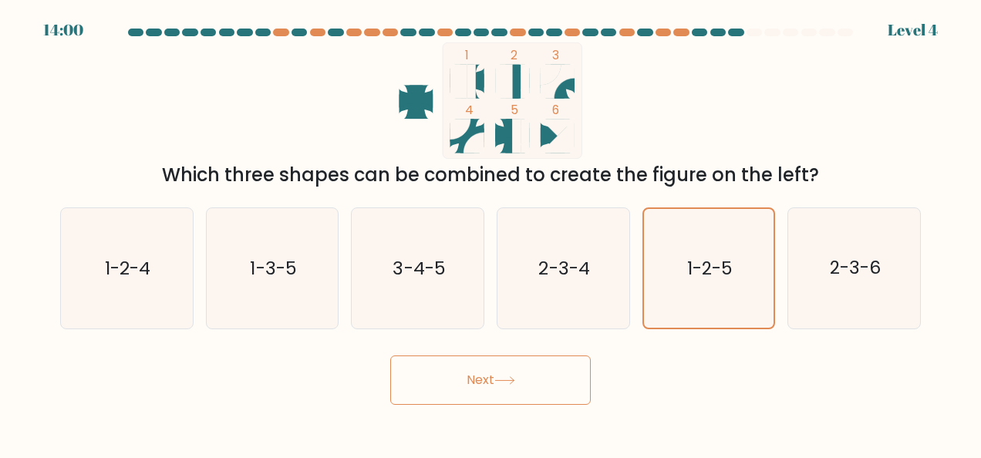
click at [505, 373] on button "Next" at bounding box center [490, 379] width 200 height 49
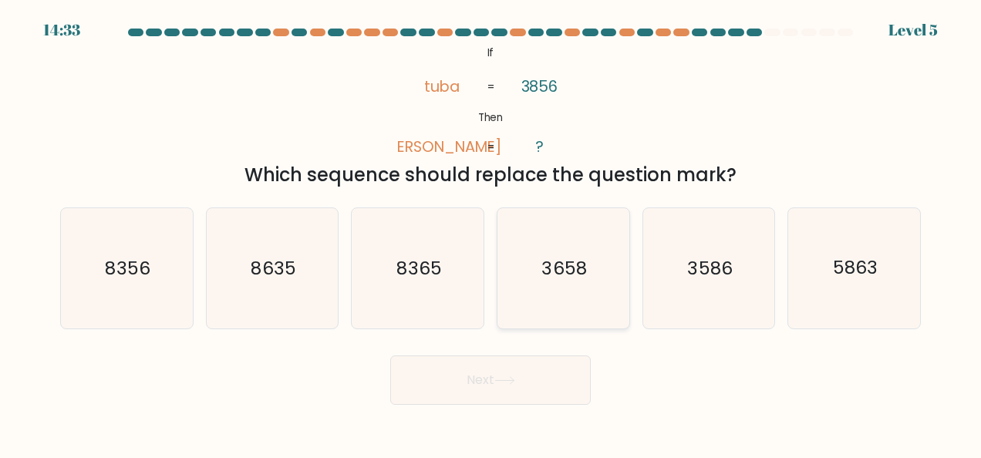
click at [534, 302] on icon "3658" at bounding box center [563, 268] width 120 height 120
click at [491, 233] on input "d. 3658" at bounding box center [490, 231] width 1 height 4
radio input "true"
click at [505, 377] on icon at bounding box center [504, 380] width 21 height 8
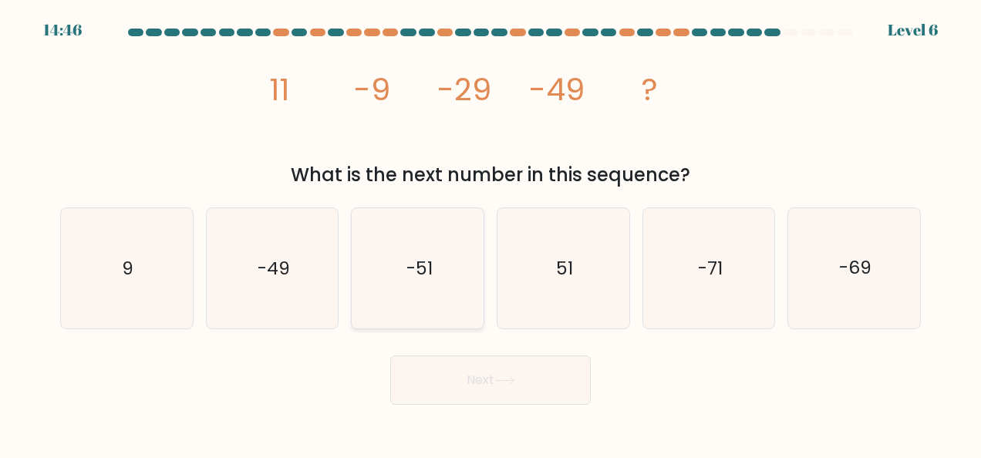
click at [416, 212] on icon "-51" at bounding box center [418, 268] width 120 height 120
click at [490, 229] on input "c. -51" at bounding box center [490, 231] width 1 height 4
radio input "true"
click at [481, 372] on button "Next" at bounding box center [490, 379] width 200 height 49
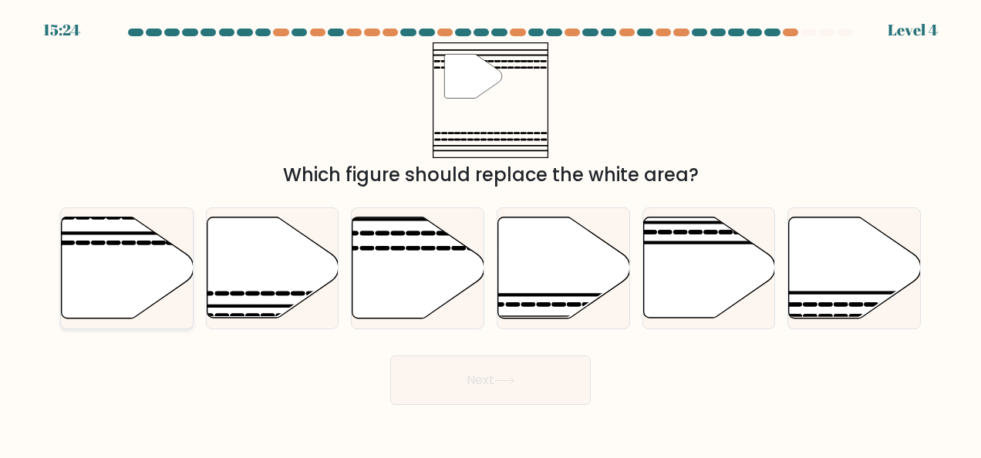
click at [191, 271] on icon at bounding box center [128, 267] width 132 height 101
click at [490, 233] on input "a." at bounding box center [490, 231] width 1 height 4
radio input "true"
click at [467, 376] on button "Next" at bounding box center [490, 379] width 200 height 49
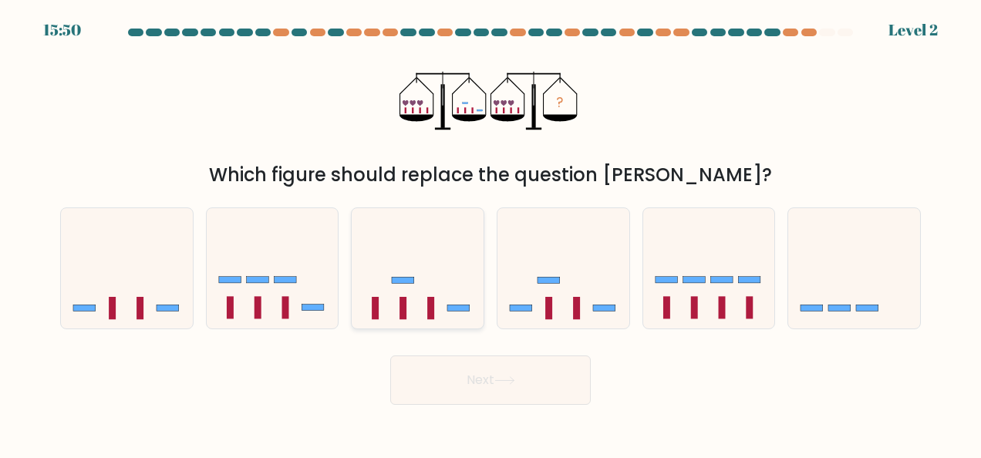
click at [410, 295] on icon at bounding box center [418, 268] width 132 height 109
click at [490, 233] on input "c." at bounding box center [490, 231] width 1 height 4
radio input "true"
click at [453, 380] on button "Next" at bounding box center [490, 379] width 200 height 49
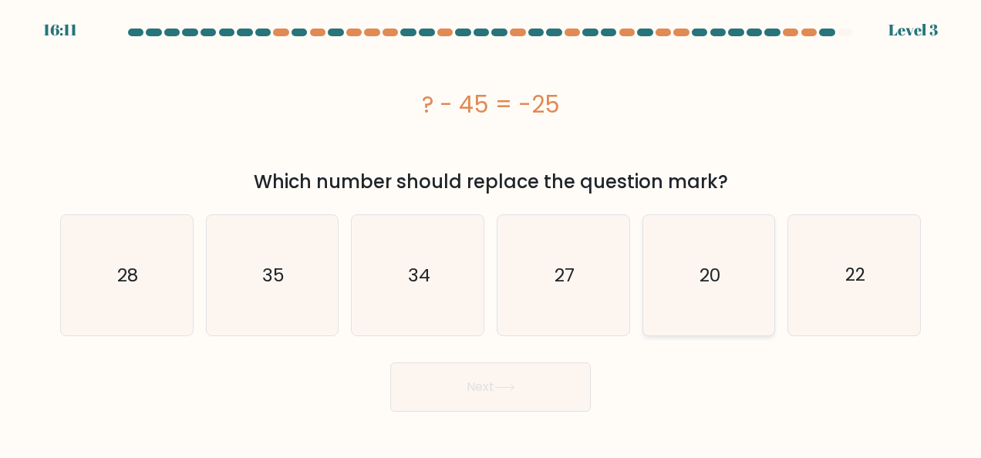
click at [688, 238] on icon "20" at bounding box center [709, 275] width 120 height 120
click at [491, 233] on input "e. 20" at bounding box center [490, 231] width 1 height 4
radio input "true"
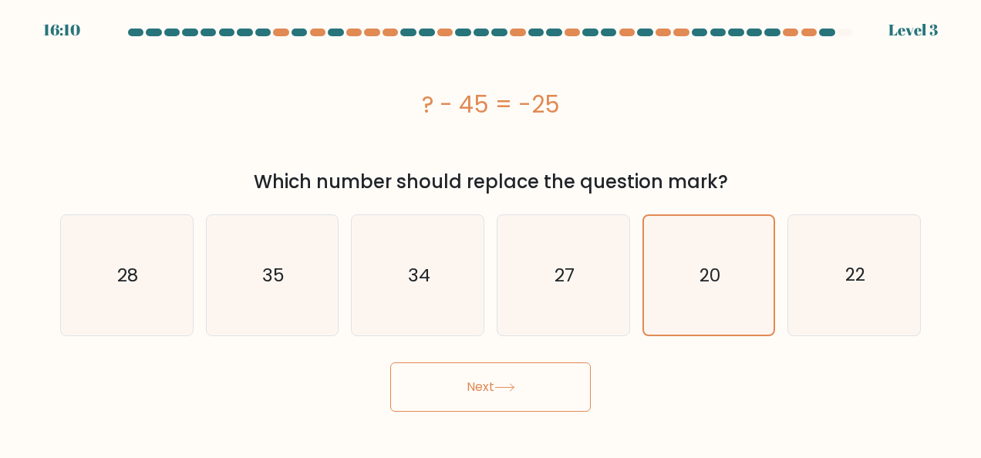
click at [544, 370] on button "Next" at bounding box center [490, 386] width 200 height 49
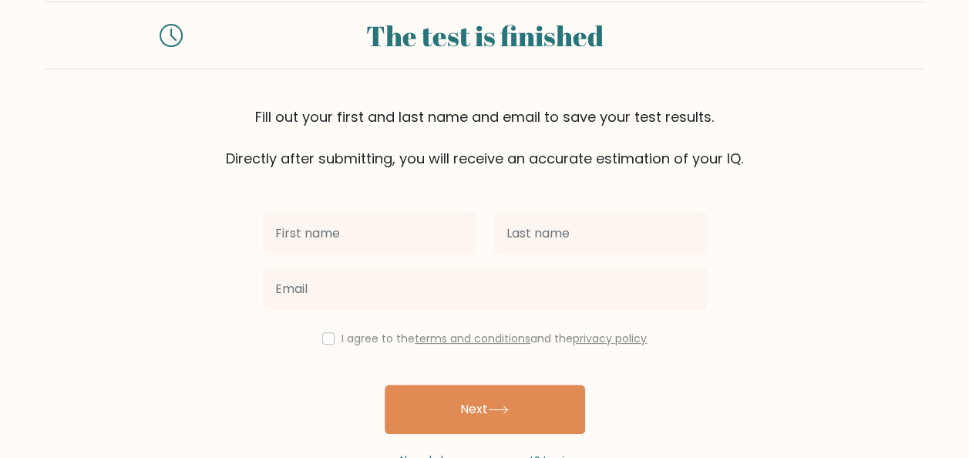
scroll to position [38, 0]
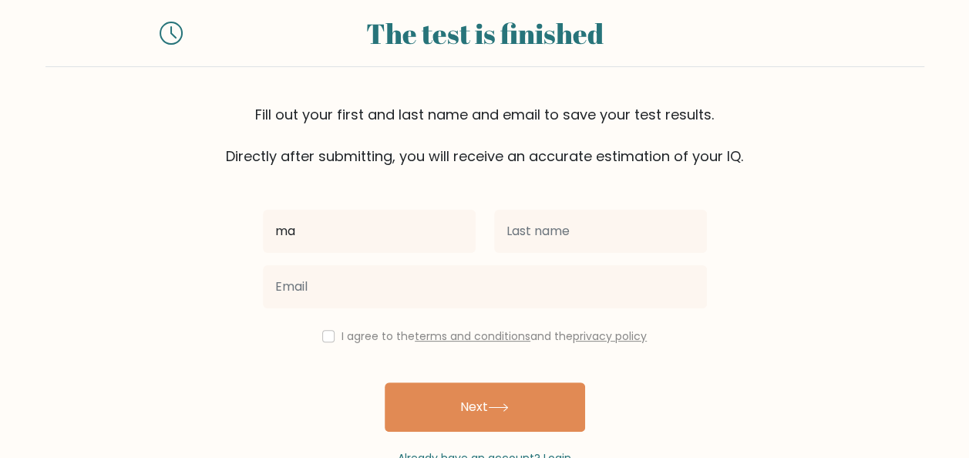
type input "MARJY"
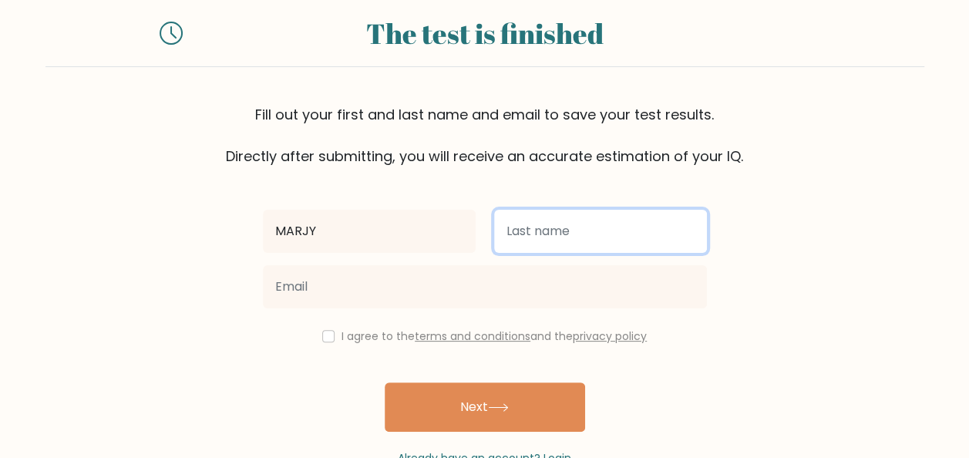
click at [533, 227] on input "text" at bounding box center [600, 231] width 213 height 43
type input "CALISO"
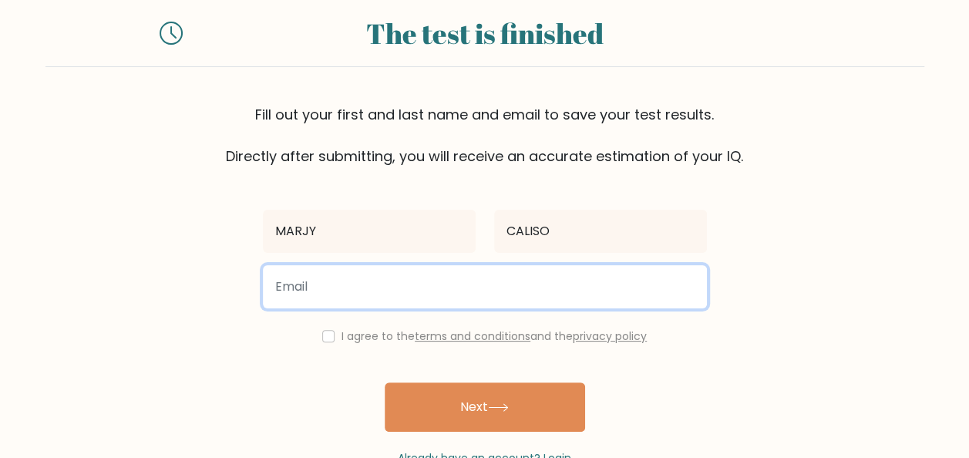
type input "[EMAIL_ADDRESS][DOMAIN_NAME]"
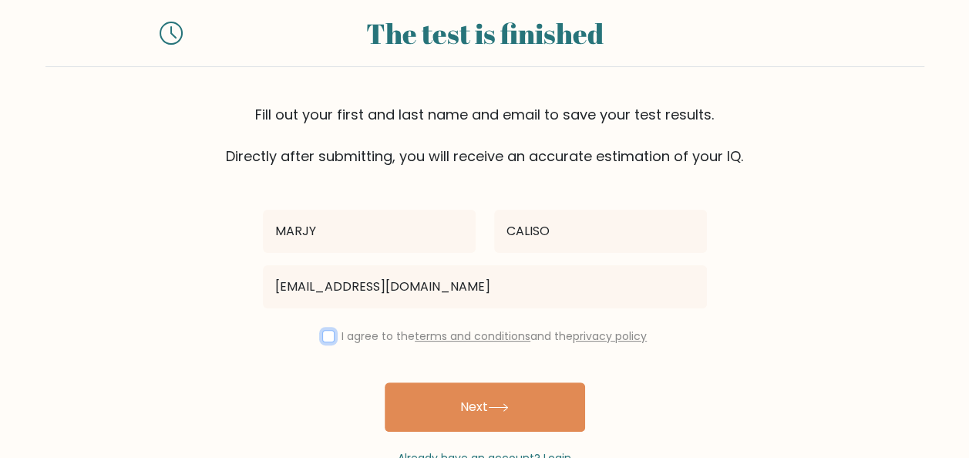
click at [322, 335] on input "checkbox" at bounding box center [328, 336] width 12 height 12
checkbox input "true"
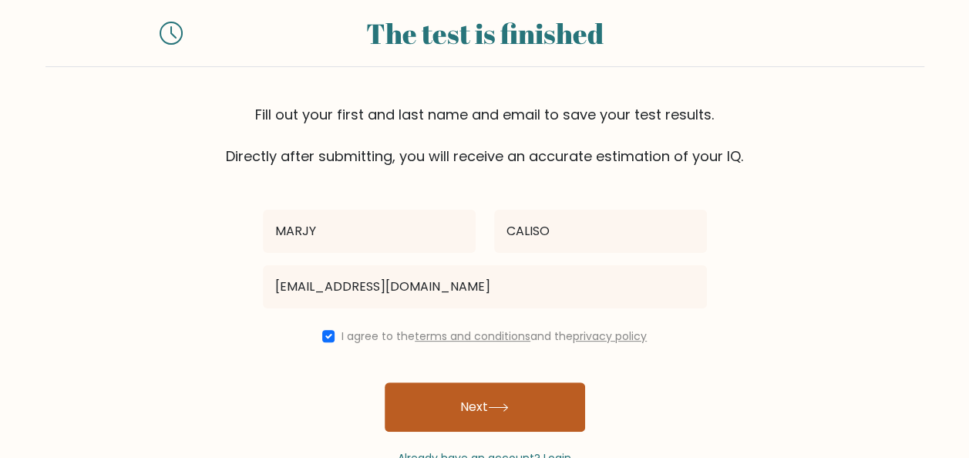
click at [440, 412] on button "Next" at bounding box center [485, 406] width 200 height 49
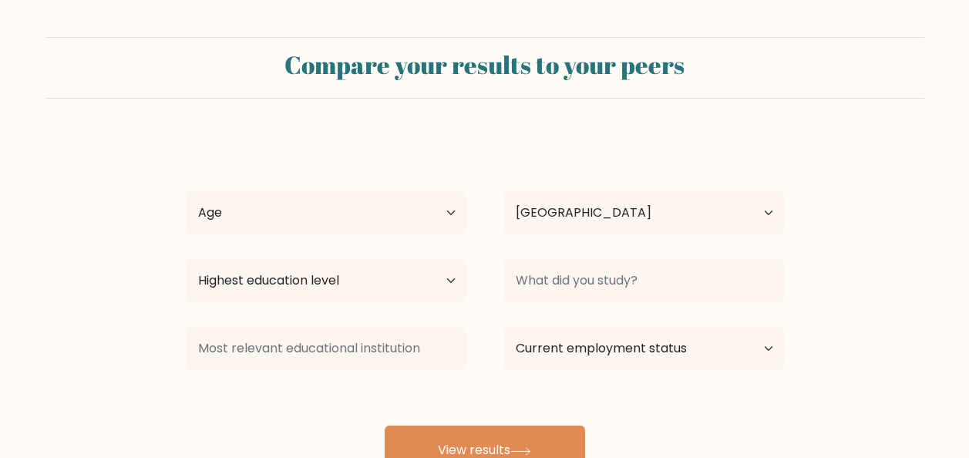
select select "PH"
click at [433, 286] on select "Highest education level No schooling Primary Lower Secondary Upper Secondary Oc…" at bounding box center [326, 280] width 281 height 43
select select "bachelors_degree"
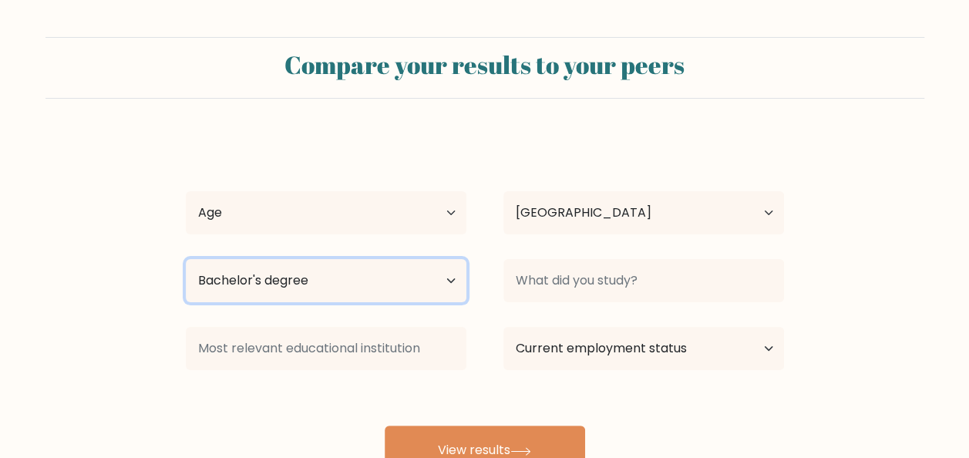
click at [186, 259] on select "Highest education level No schooling Primary Lower Secondary Upper Secondary Oc…" at bounding box center [326, 280] width 281 height 43
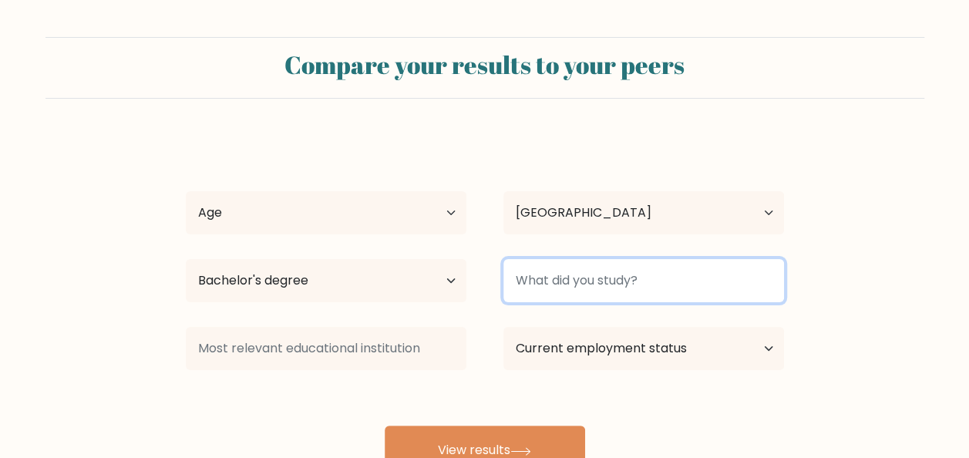
click at [547, 290] on input at bounding box center [644, 280] width 281 height 43
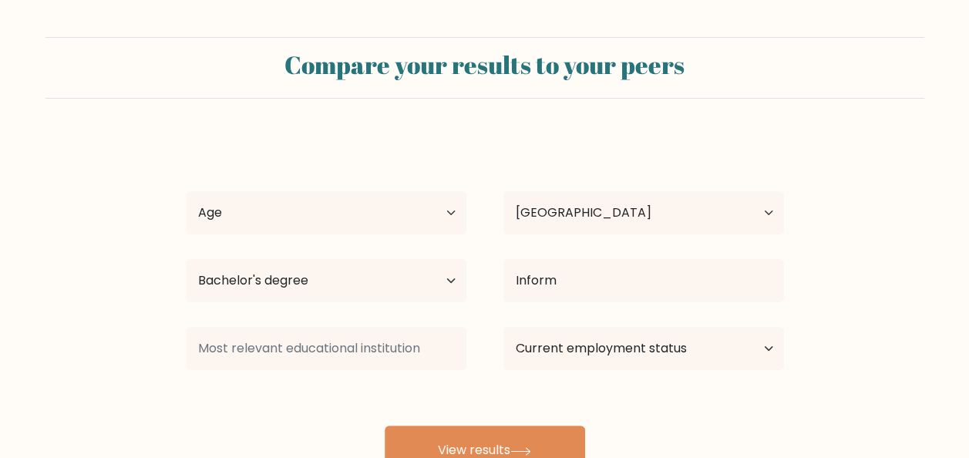
click at [567, 350] on div "MARJY CALISO Age Under 18 years old 18-24 years old 25-34 years old 35-44 years…" at bounding box center [485, 305] width 617 height 339
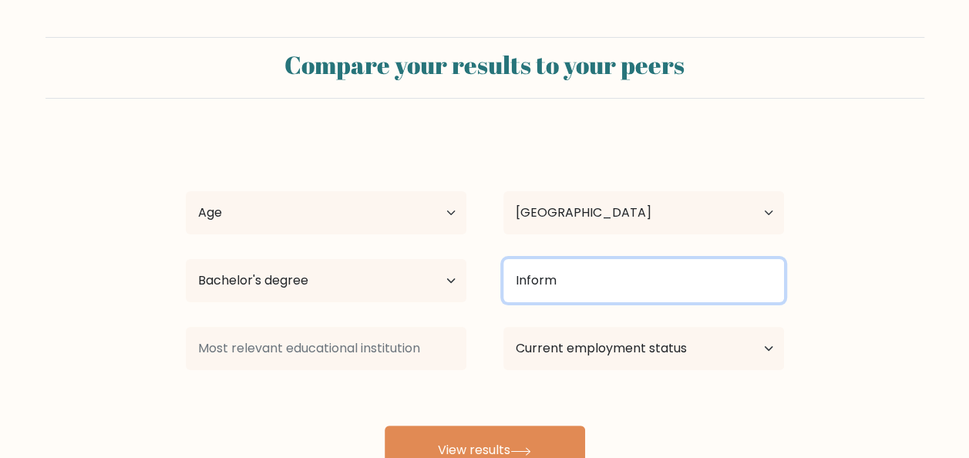
click at [566, 282] on input "Inform" at bounding box center [644, 280] width 281 height 43
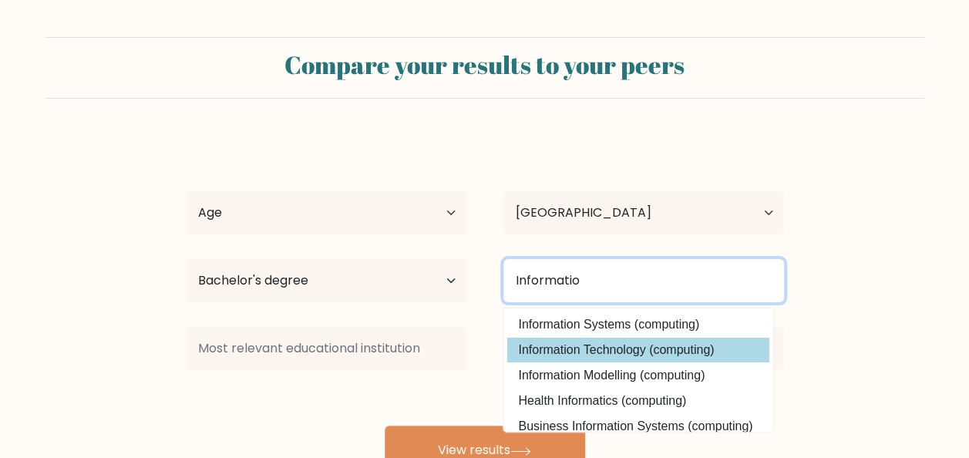
type input "Informatio"
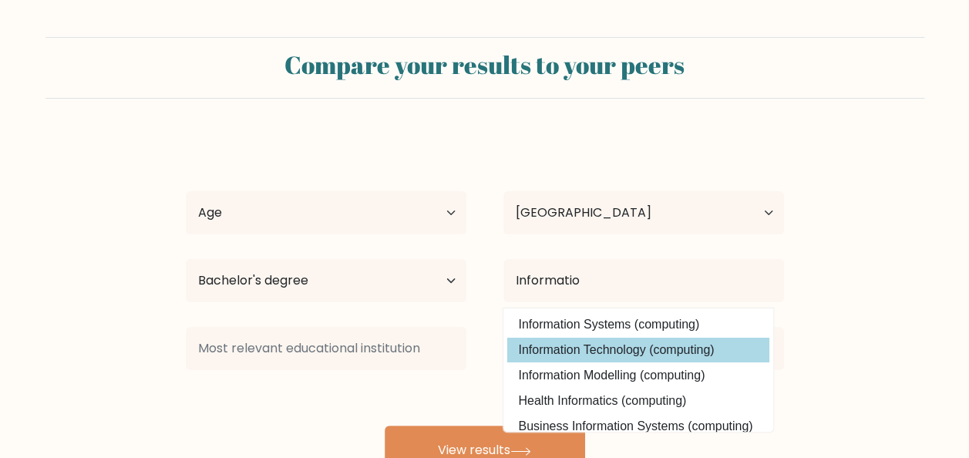
click at [583, 347] on div "MARJY CALISO Age Under 18 years old 18-24 years old 25-34 years old 35-44 years…" at bounding box center [485, 305] width 617 height 339
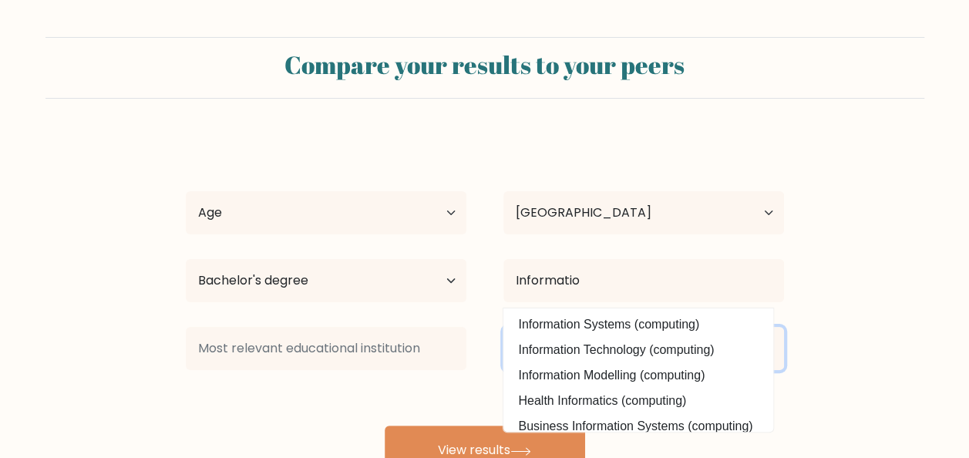
click at [583, 347] on select "Current employment status Employed Student Retired Other / prefer not to answer" at bounding box center [644, 348] width 281 height 43
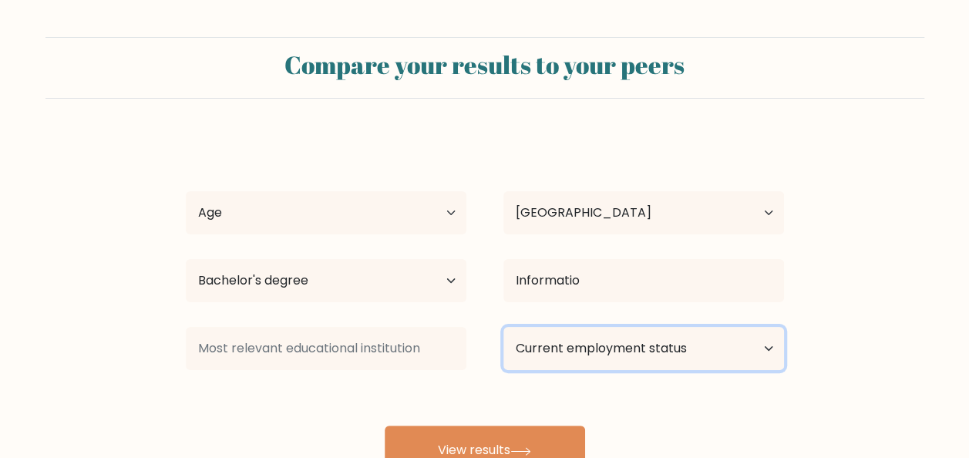
click at [583, 347] on select "Current employment status Employed Student Retired Other / prefer not to answer" at bounding box center [644, 348] width 281 height 43
select select "other"
click at [504, 327] on select "Current employment status Employed Student Retired Other / prefer not to answer" at bounding box center [644, 348] width 281 height 43
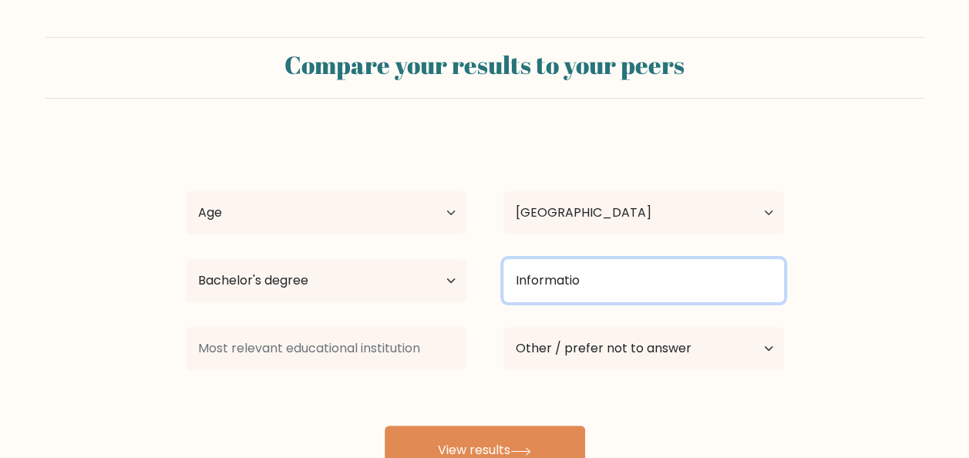
click at [602, 272] on input "Informatio" at bounding box center [644, 280] width 281 height 43
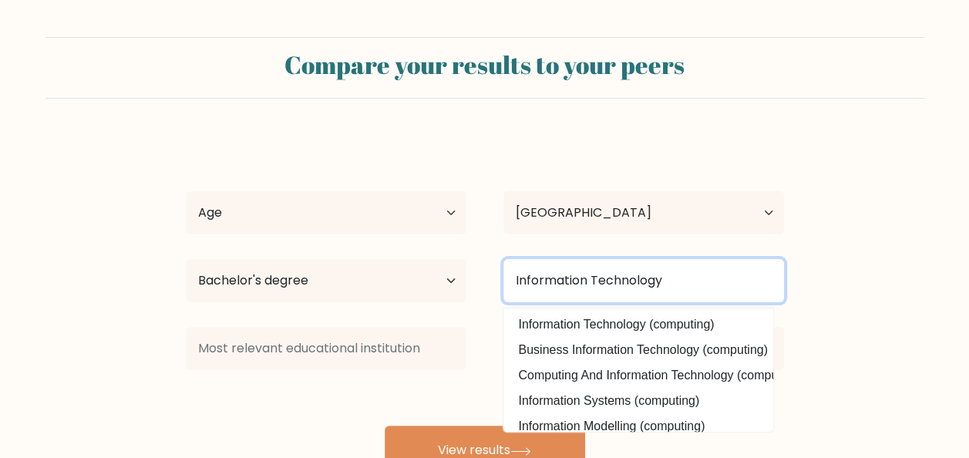
type input "Information Technology"
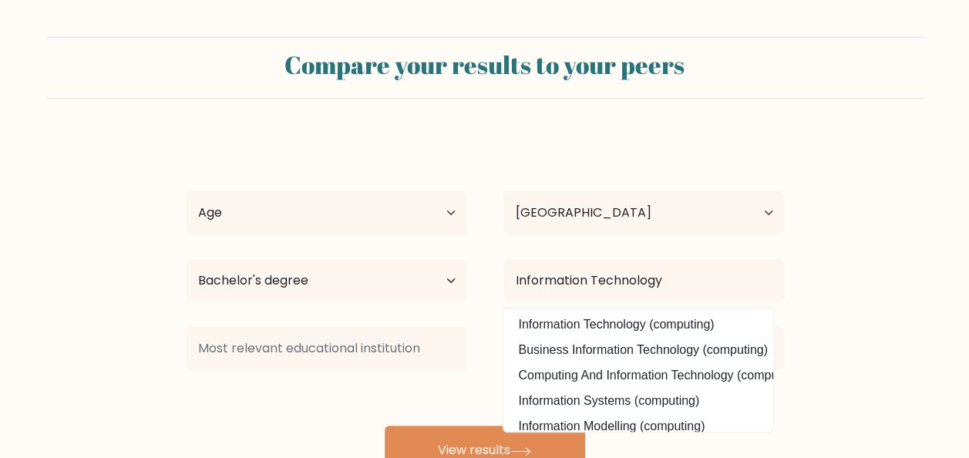
click at [374, 375] on div at bounding box center [326, 349] width 318 height 56
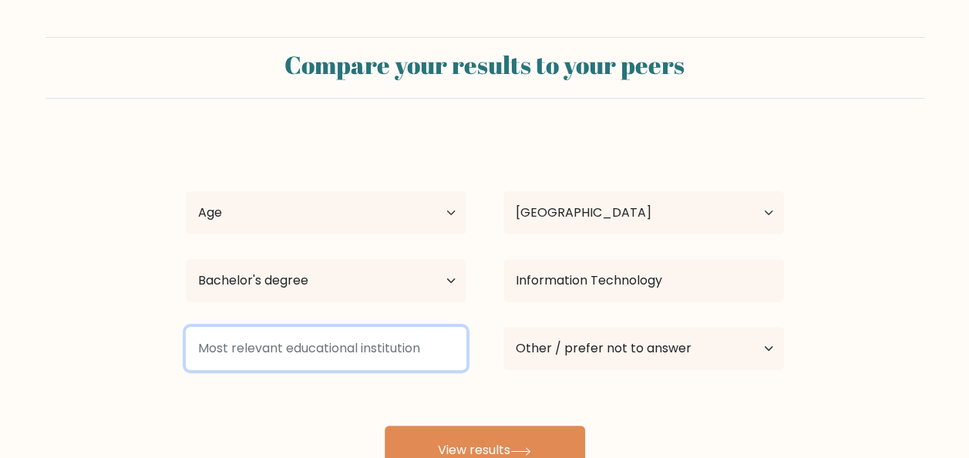
click at [372, 356] on input at bounding box center [326, 348] width 281 height 43
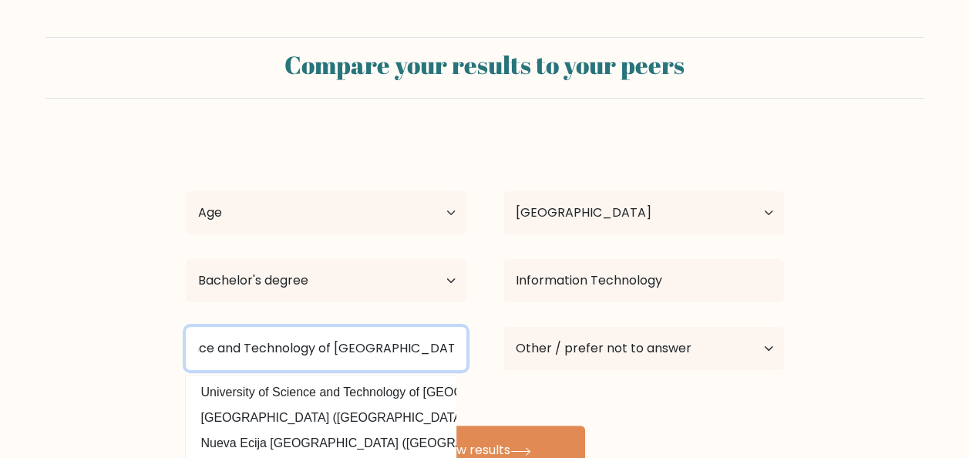
scroll to position [0, 116]
type input "University of Science and Technology of Southern Philippines"
click at [385, 426] on button "View results" at bounding box center [485, 450] width 200 height 49
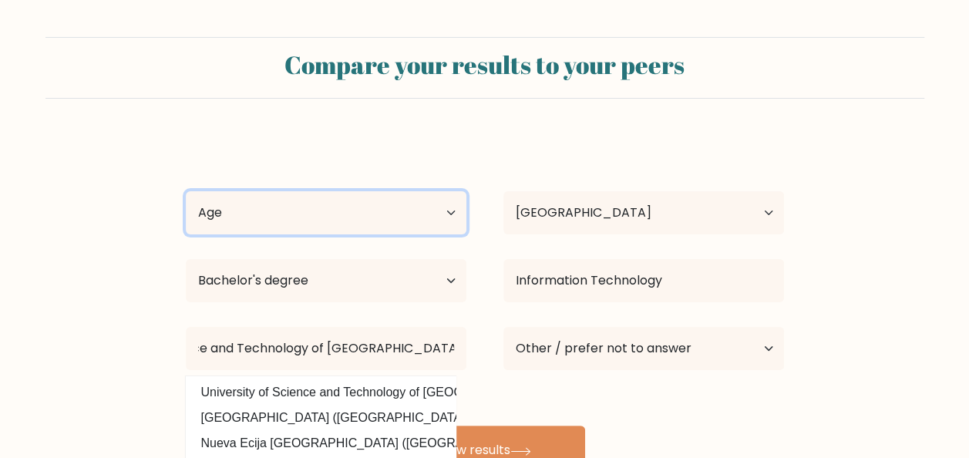
scroll to position [0, 0]
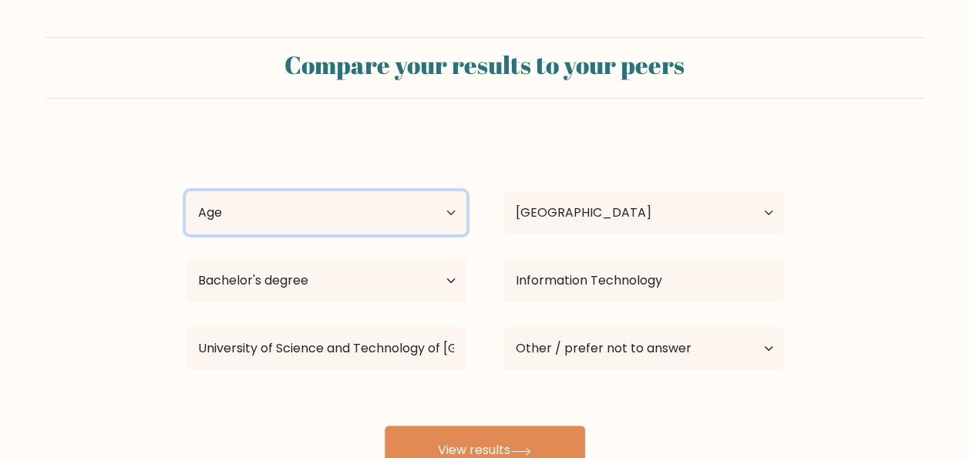
click at [438, 209] on select "Age Under 18 years old 18-24 years old 25-34 years old 35-44 years old 45-54 ye…" at bounding box center [326, 212] width 281 height 43
select select "18_24"
click at [186, 191] on select "Age Under 18 years old 18-24 years old 25-34 years old 35-44 years old 45-54 ye…" at bounding box center [326, 212] width 281 height 43
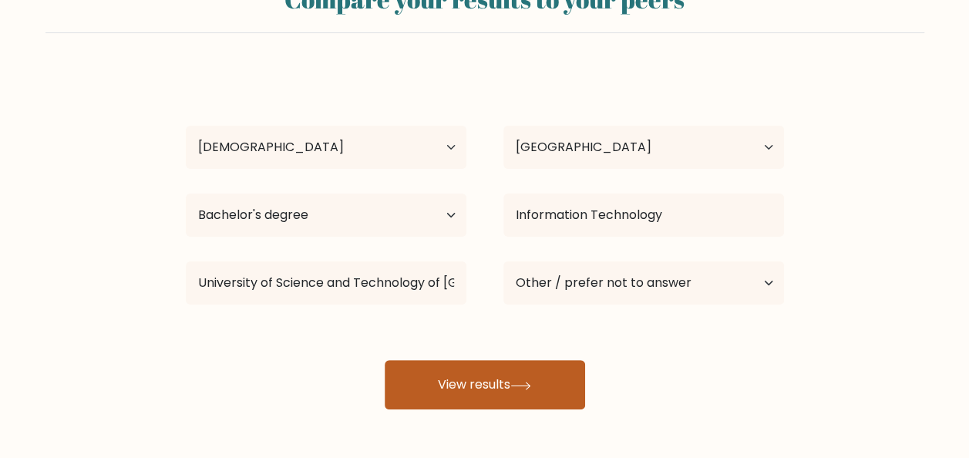
click at [466, 383] on button "View results" at bounding box center [485, 384] width 200 height 49
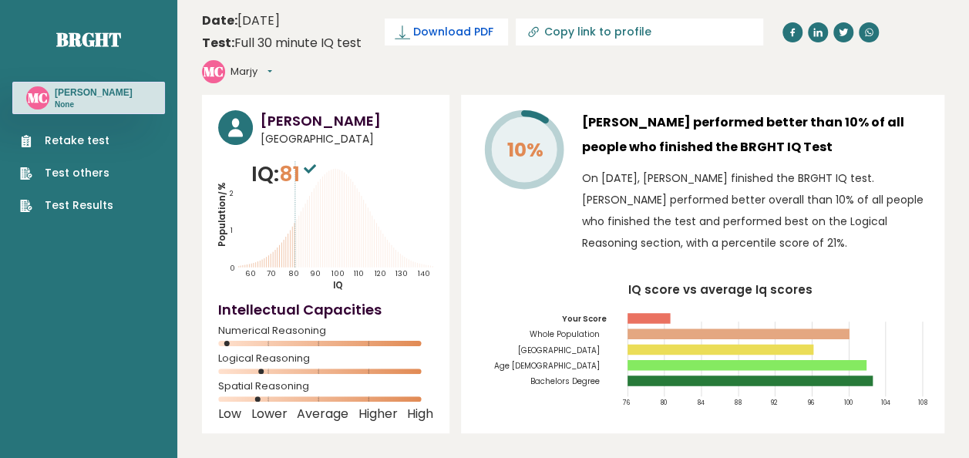
click at [450, 35] on span "Download PDF" at bounding box center [453, 32] width 80 height 16
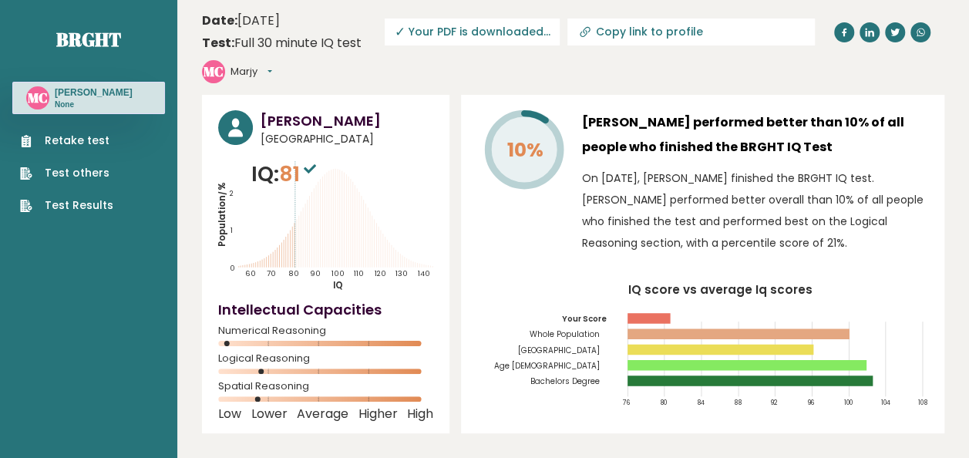
click at [510, 34] on span "✓ Your PDF is downloaded..." at bounding box center [472, 32] width 175 height 27
drag, startPoint x: 283, startPoint y: 176, endPoint x: 306, endPoint y: 171, distance: 23.6
click at [306, 171] on p "IQ: 81" at bounding box center [285, 174] width 69 height 31
copy span "81"
